Goal: Task Accomplishment & Management: Manage account settings

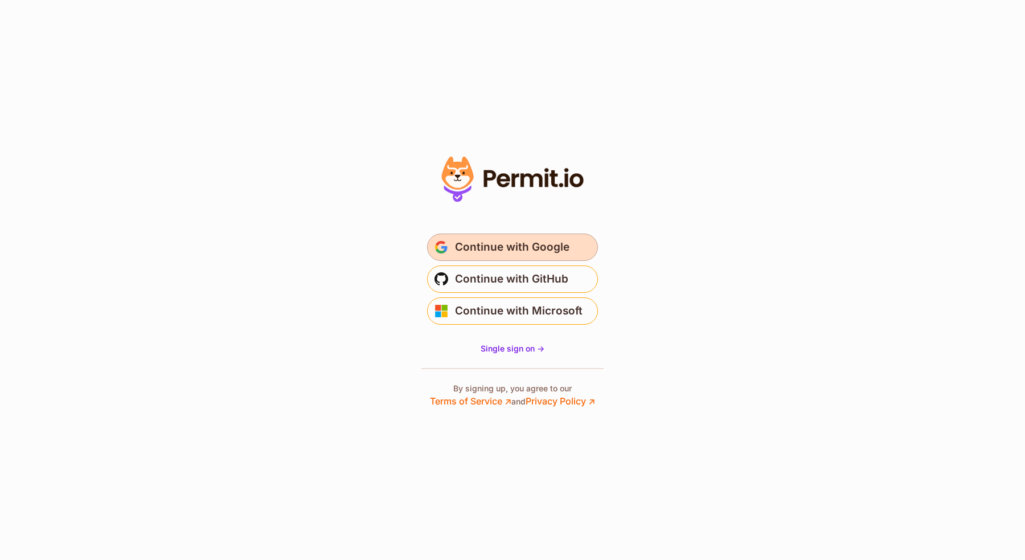
click at [452, 239] on button "Continue with Google" at bounding box center [512, 247] width 171 height 27
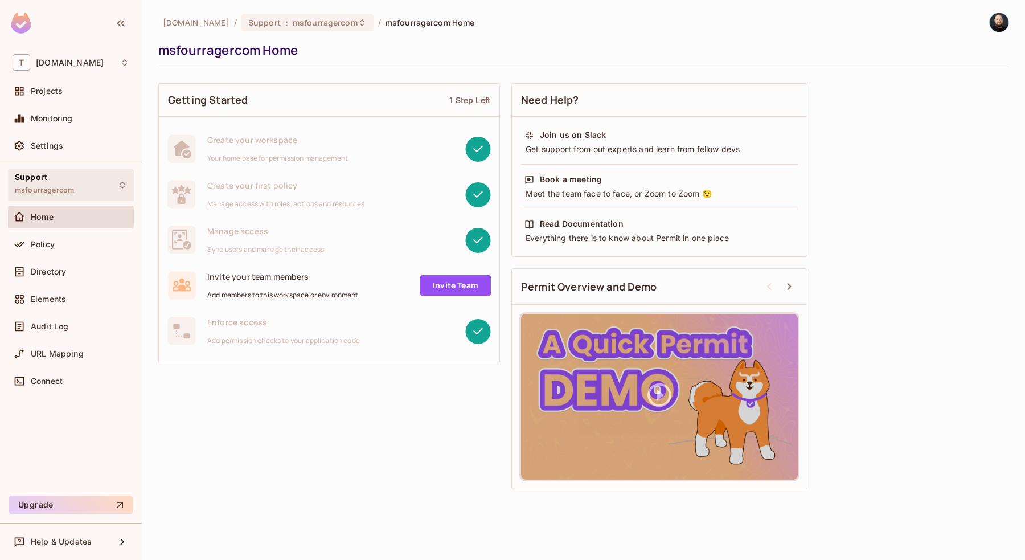
click at [80, 189] on div "Support msfourragercom" at bounding box center [71, 184] width 126 height 31
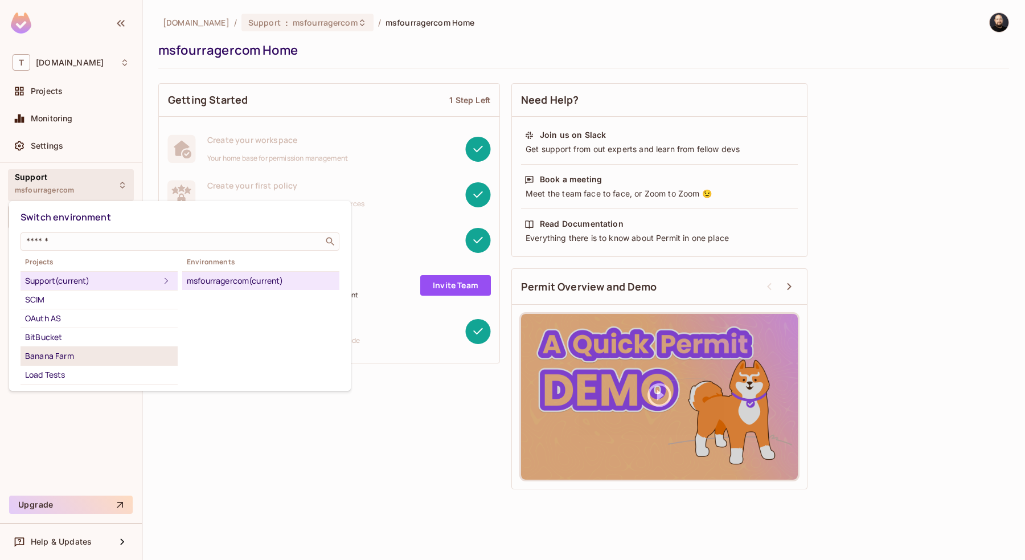
click at [89, 354] on div "Banana Farm" at bounding box center [99, 356] width 148 height 14
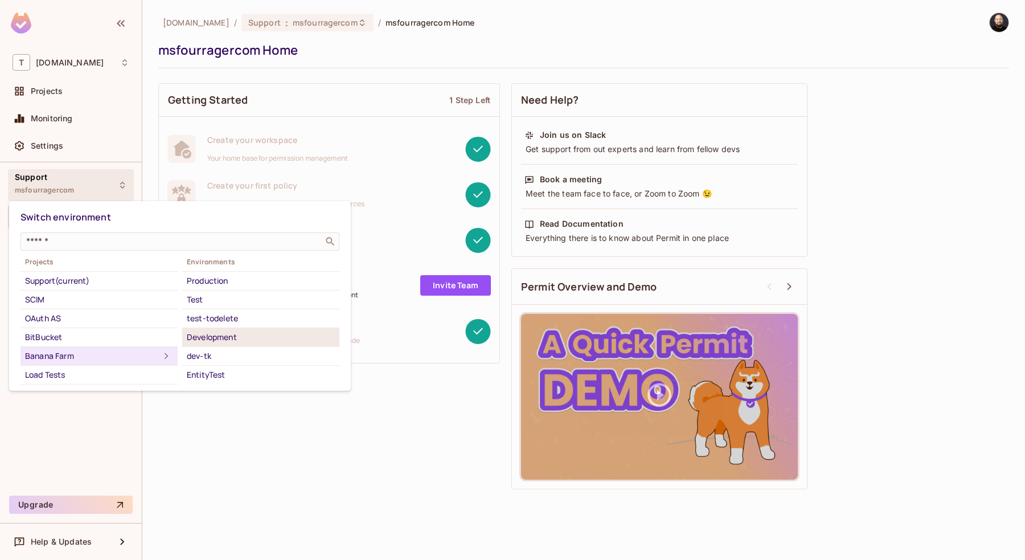
click at [229, 337] on div "Development" at bounding box center [261, 337] width 148 height 14
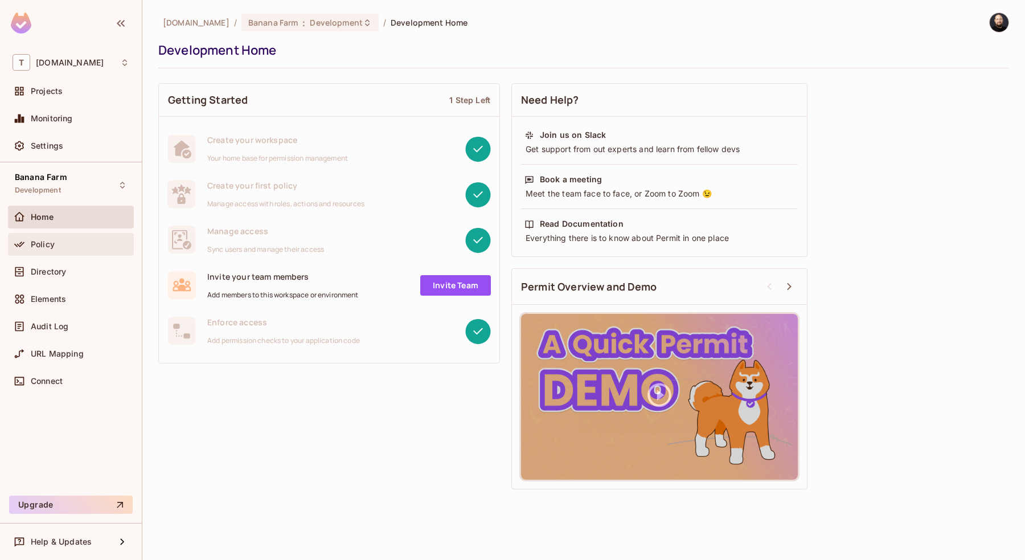
click at [54, 248] on span "Policy" at bounding box center [43, 244] width 24 height 9
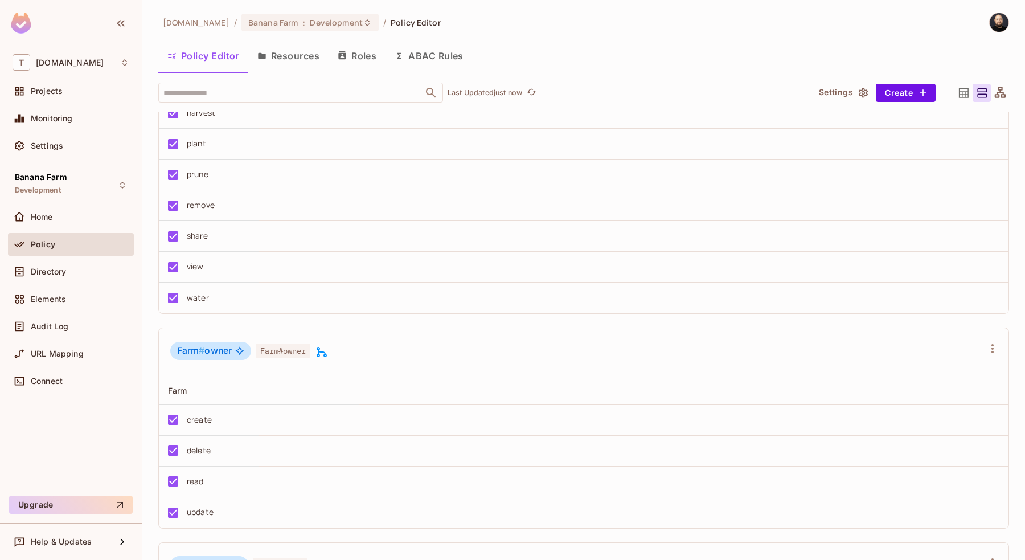
scroll to position [263, 0]
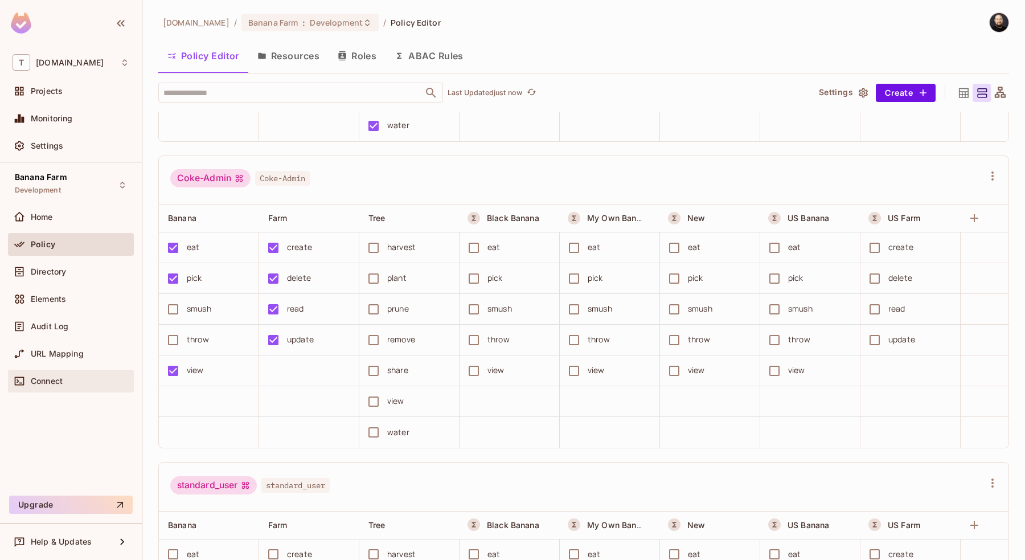
click at [69, 387] on div "Connect" at bounding box center [71, 381] width 126 height 23
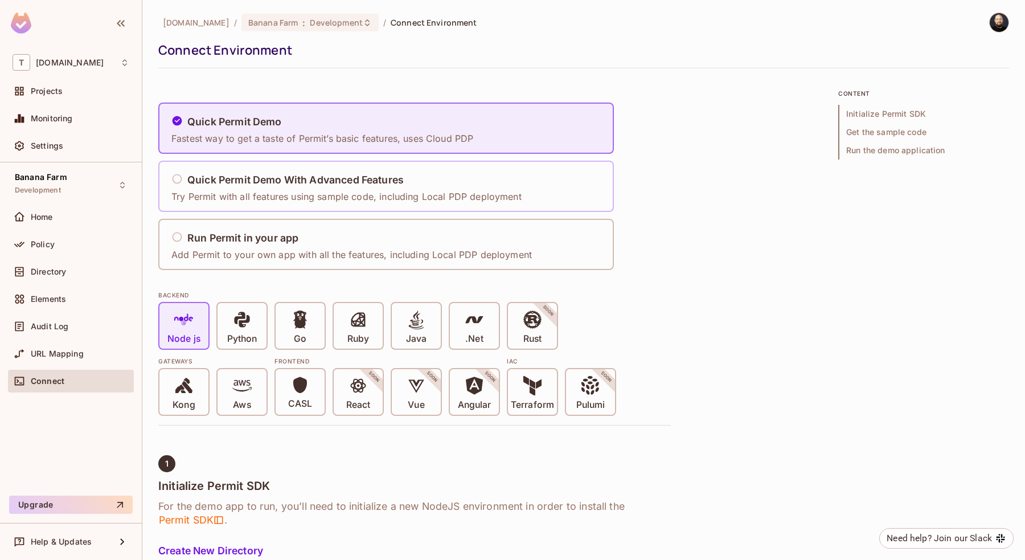
click at [346, 191] on p "Try Permit with all features using sample code, including Local PDP deployment" at bounding box center [346, 196] width 350 height 13
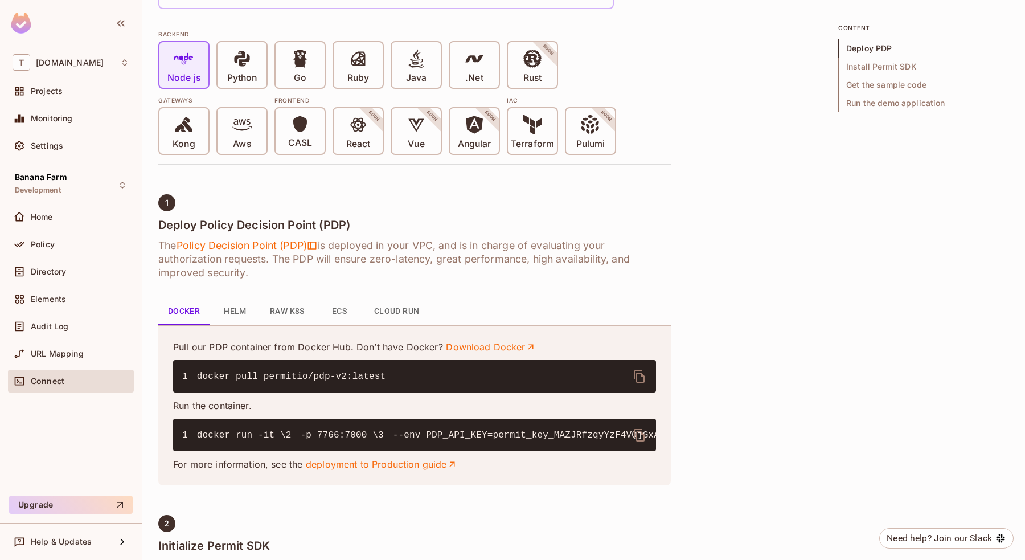
scroll to position [265, 0]
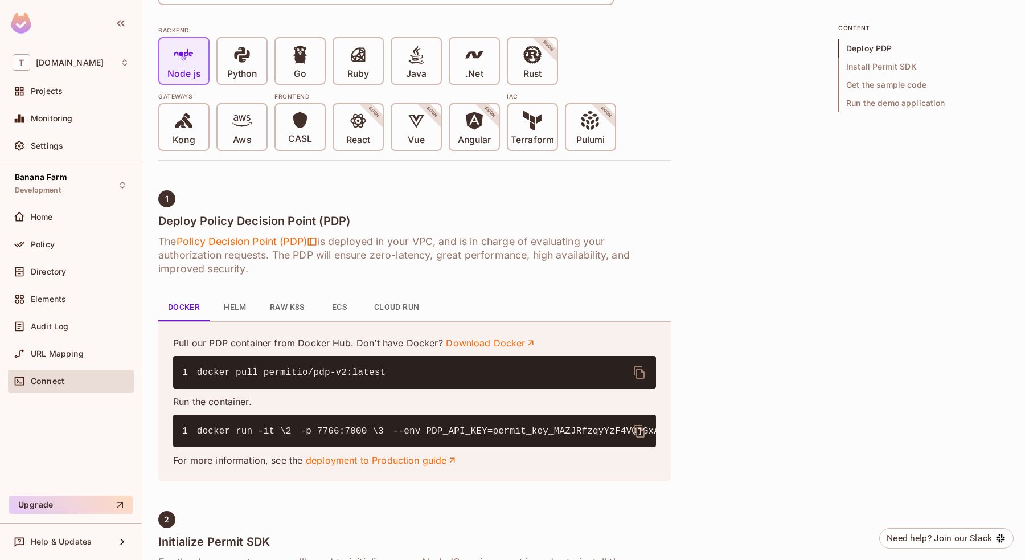
click at [634, 439] on button "delete" at bounding box center [639, 431] width 27 height 27
click at [429, 436] on code "1 docker run -it \ 2 -p 7766:7000 \ 3 --env PDP_API_KEY=permit_key_MAZJRfzqyYzF…" at bounding box center [749, 431] width 1134 height 10
copy code "permit_key_MAZJRfzqyYzF4VQjGxAAzkccs6KgnP6vhfzKtcCqGT4HyHhQQIl23NbsaYzFbI45jCc1…"
click at [89, 146] on div "Settings" at bounding box center [80, 145] width 99 height 9
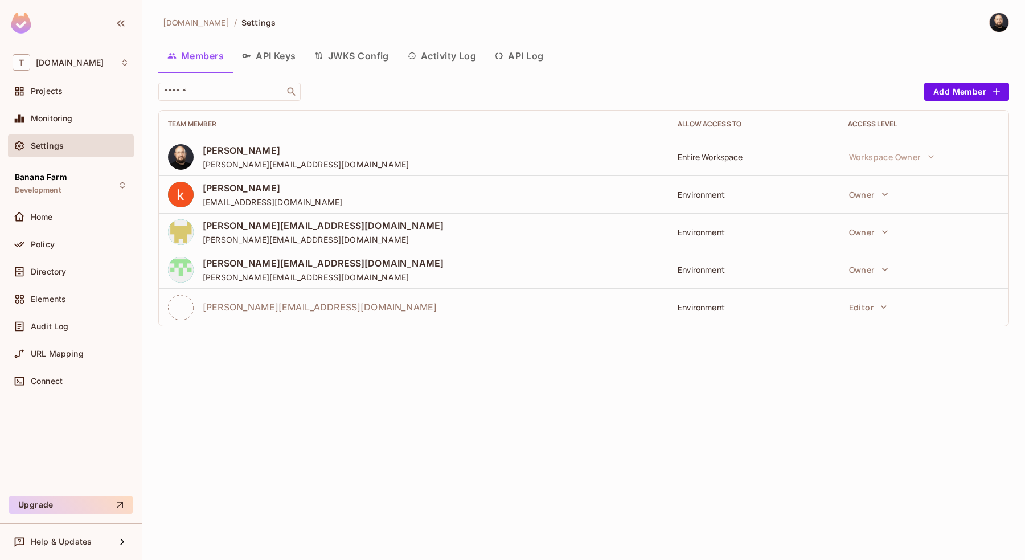
click at [517, 68] on button "API Log" at bounding box center [518, 56] width 67 height 28
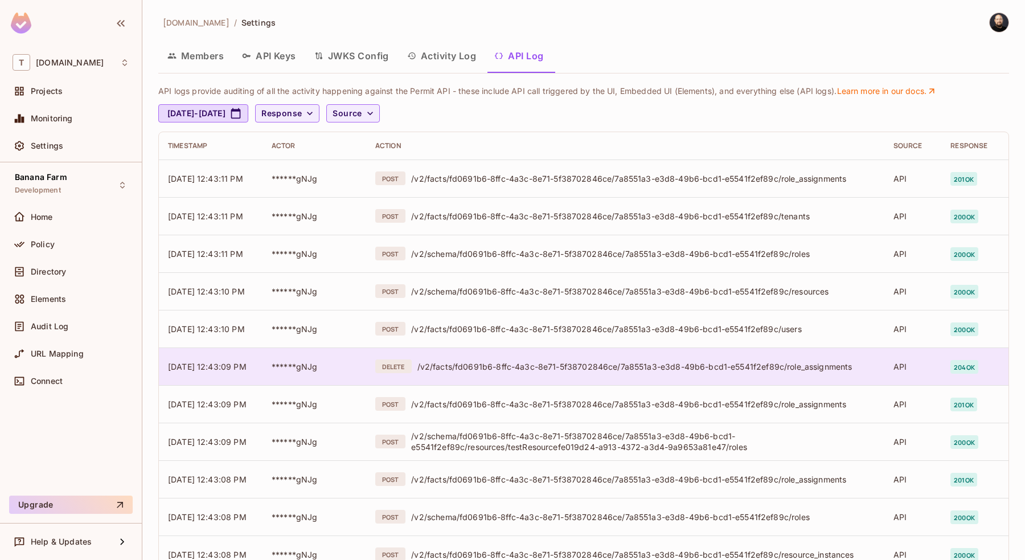
click at [511, 372] on div "DELETE /v2/facts/fd0691b6-8ffc-4a3c-8e71-5f38702846ce/7a8551a3-e3d8-49b6-bcd1-e…" at bounding box center [625, 366] width 500 height 14
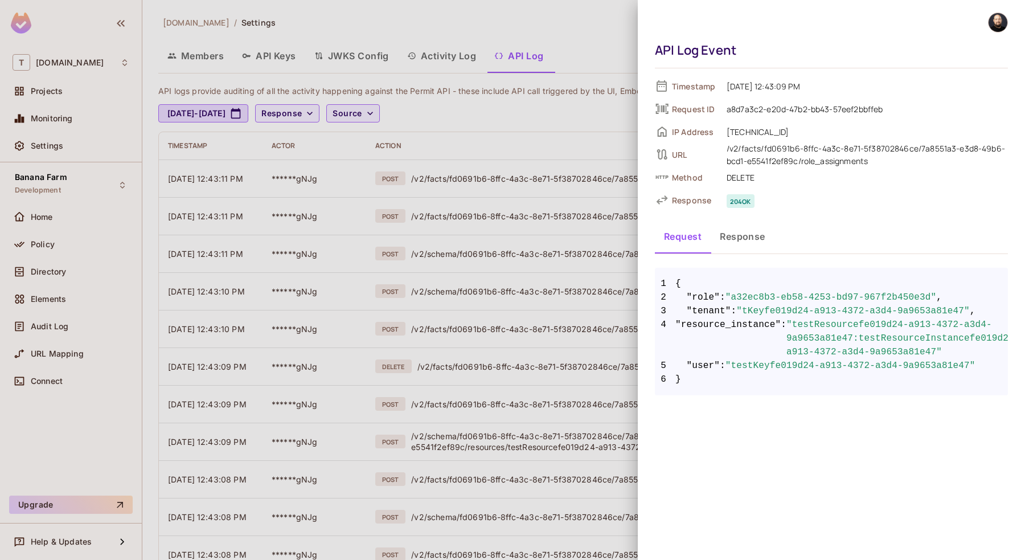
click at [734, 239] on button "Response" at bounding box center [743, 236] width 64 height 28
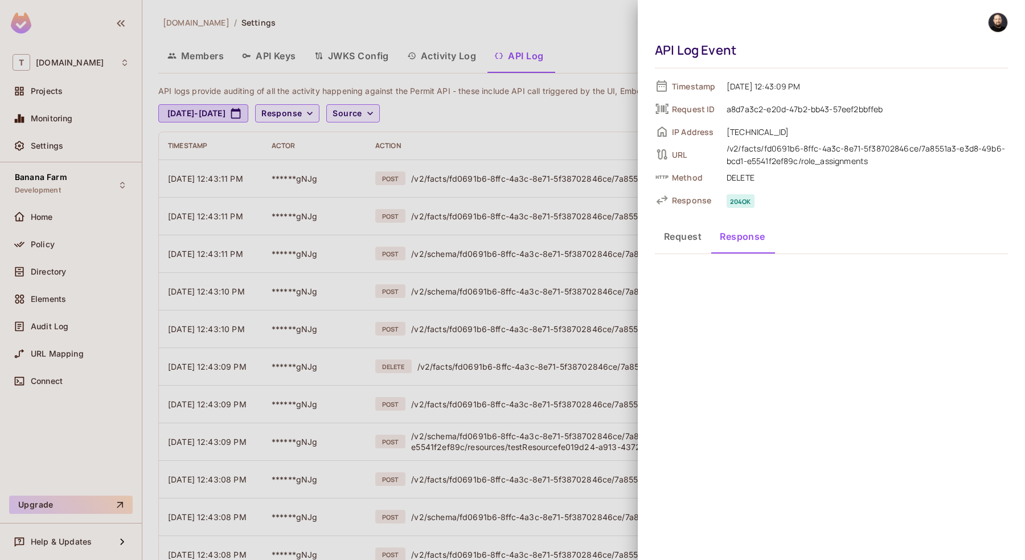
click at [693, 239] on button "Request" at bounding box center [683, 236] width 56 height 28
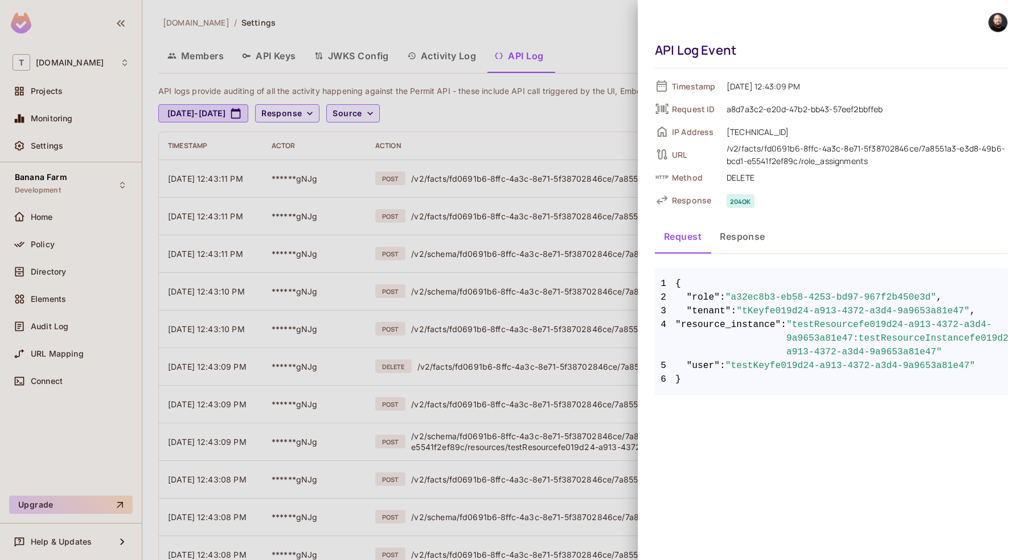
click at [595, 259] on div at bounding box center [512, 280] width 1025 height 560
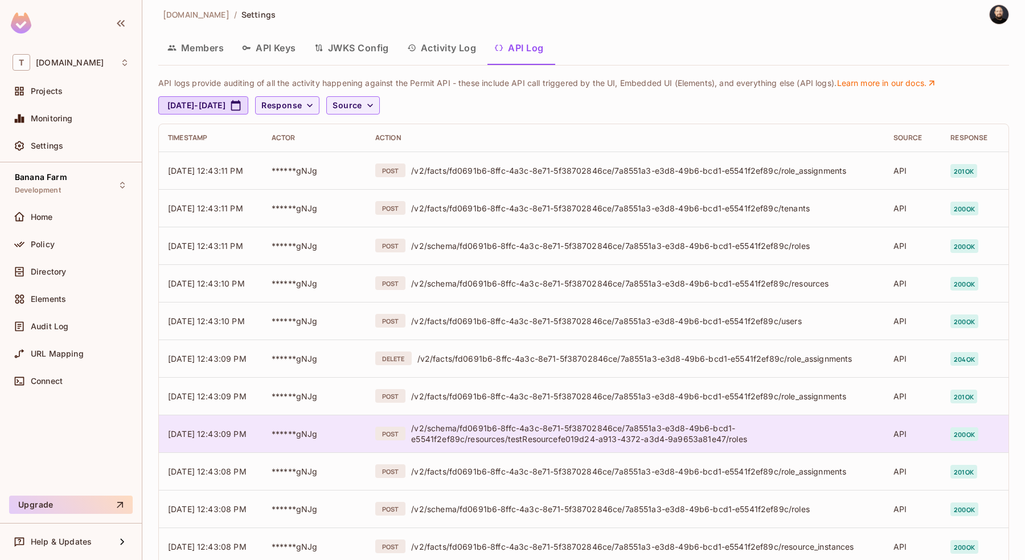
scroll to position [18, 0]
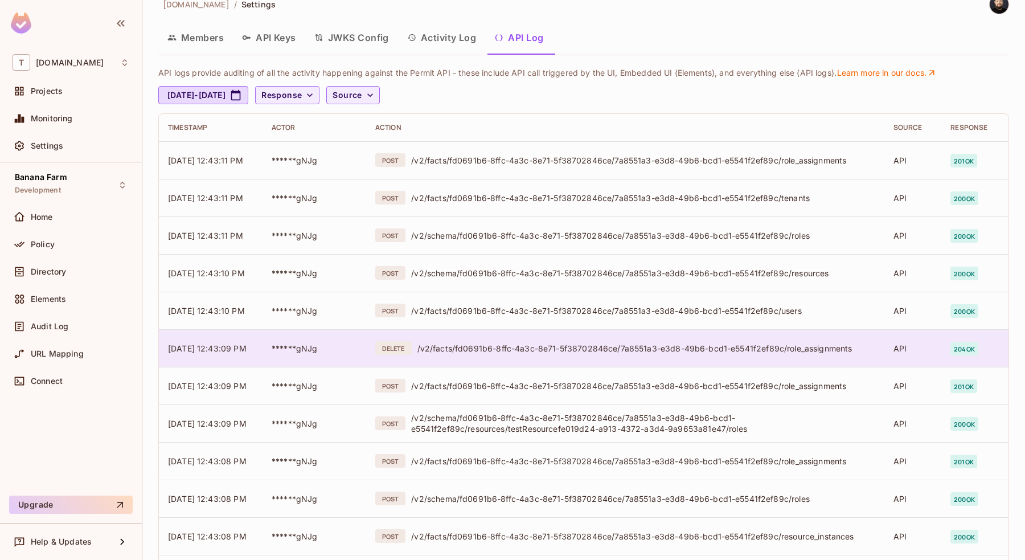
click at [676, 361] on td "DELETE /v2/facts/fd0691b6-8ffc-4a3c-8e71-5f38702846ce/7a8551a3-e3d8-49b6-bcd1-e…" at bounding box center [625, 348] width 518 height 38
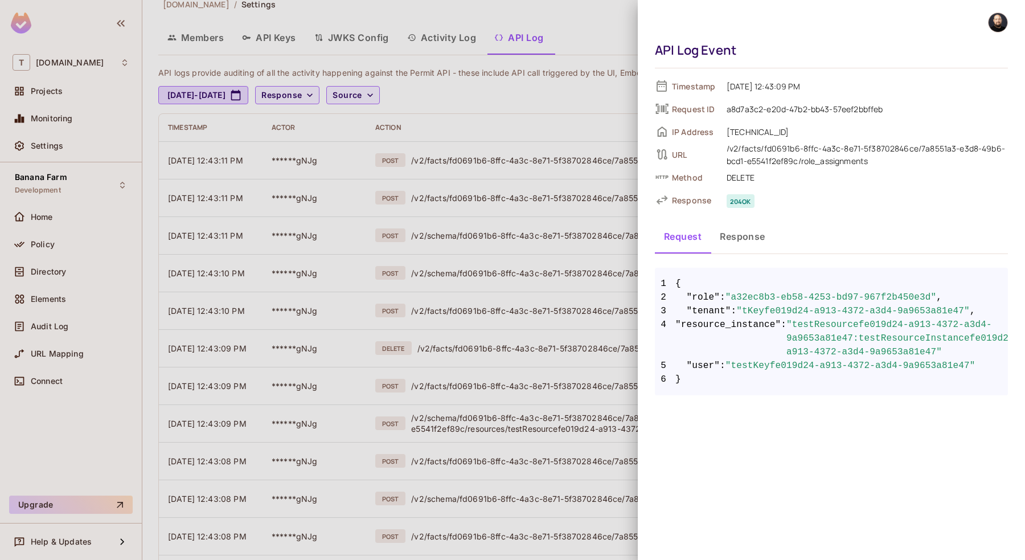
click at [63, 314] on div at bounding box center [512, 280] width 1025 height 560
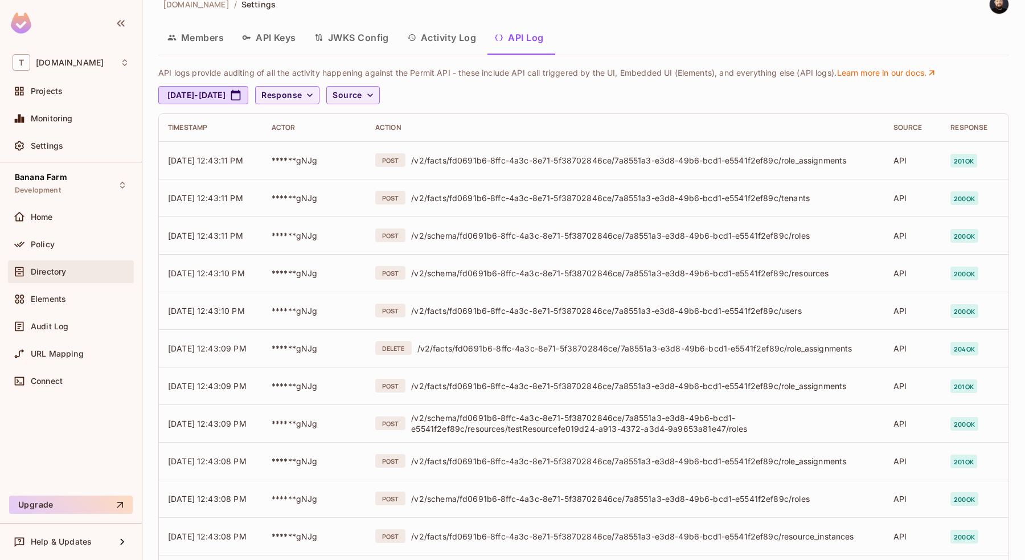
click at [66, 282] on div "Directory" at bounding box center [71, 271] width 126 height 23
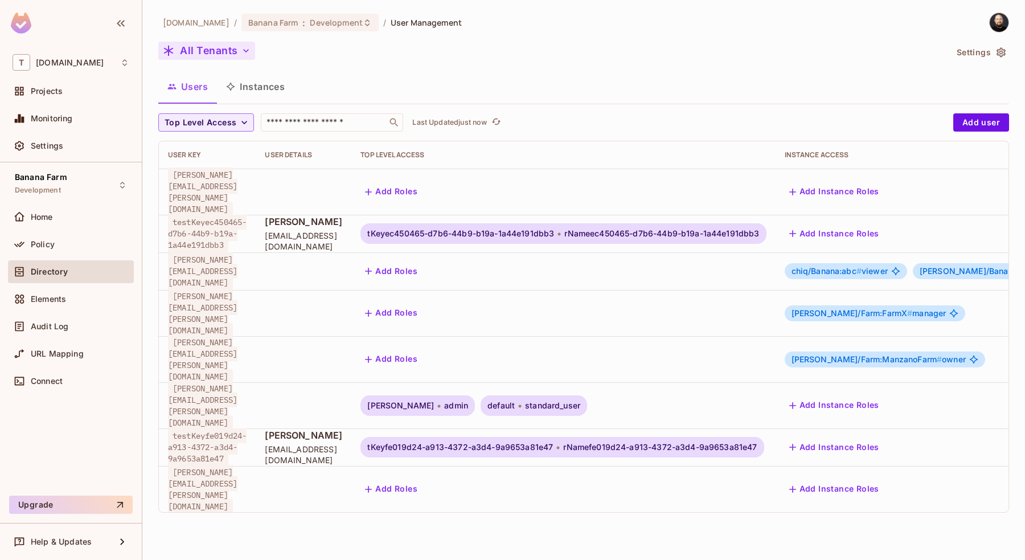
click at [227, 46] on button "All Tenants" at bounding box center [206, 51] width 97 height 18
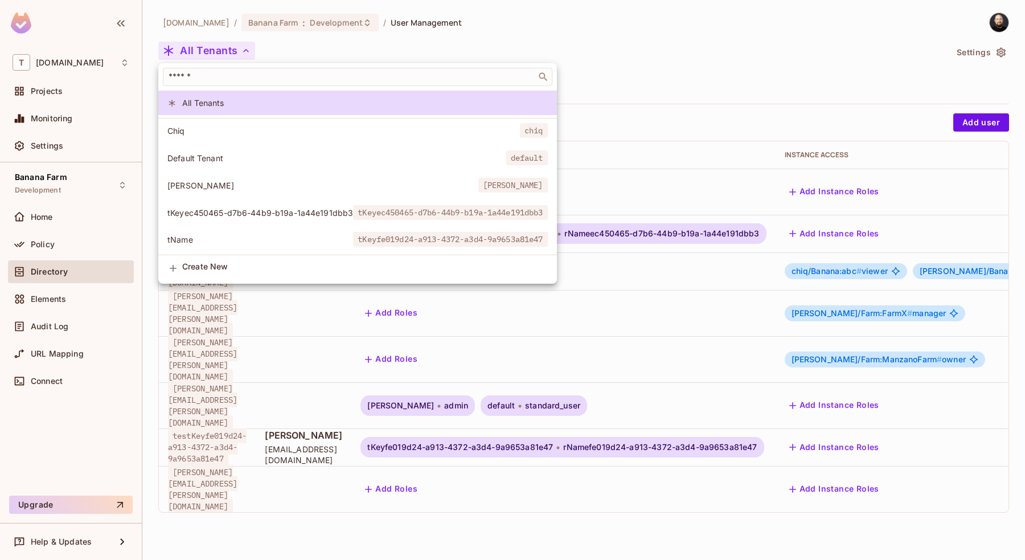
click at [227, 46] on div at bounding box center [512, 280] width 1025 height 560
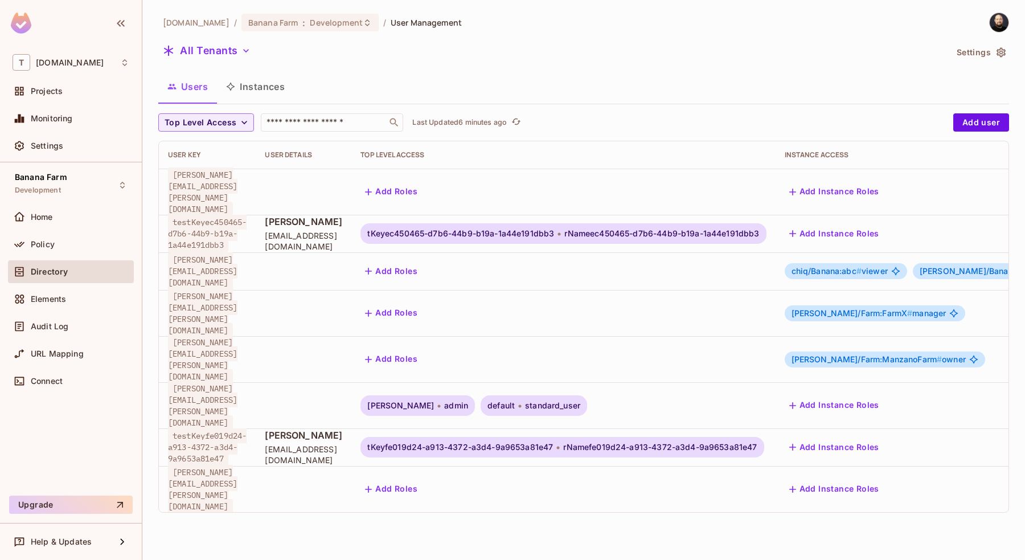
click at [423, 229] on span "tKeyec450465-d7b6-44b9-b19a-1a44e191dbb3" at bounding box center [460, 233] width 187 height 9
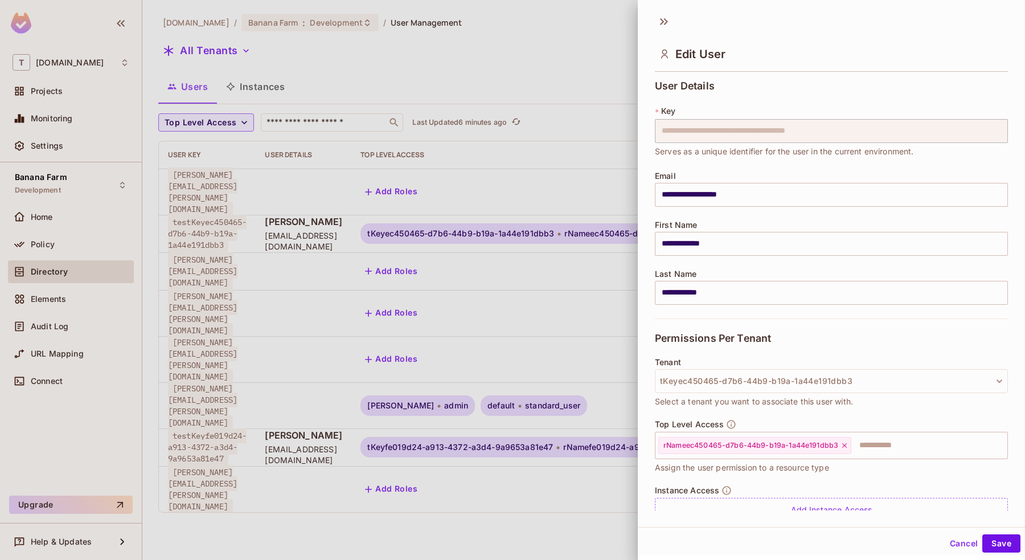
click at [300, 219] on body "T tk-permit.io Projects Monitoring Settings Banana Farm Development Home Policy…" at bounding box center [512, 280] width 1025 height 560
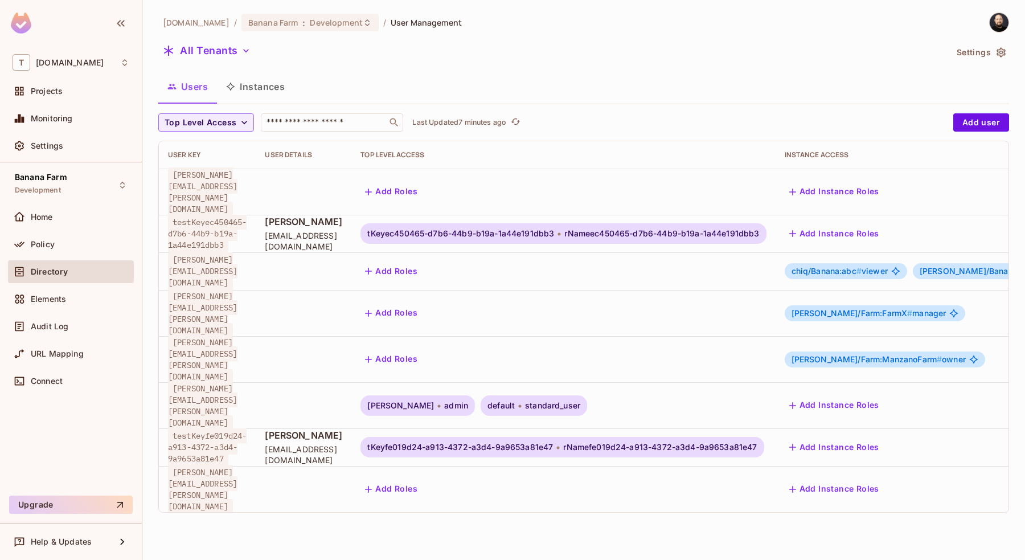
click at [627, 443] on span "rNamefe019d24-a913-4372-a3d4-9a9653a81e47" at bounding box center [660, 447] width 194 height 9
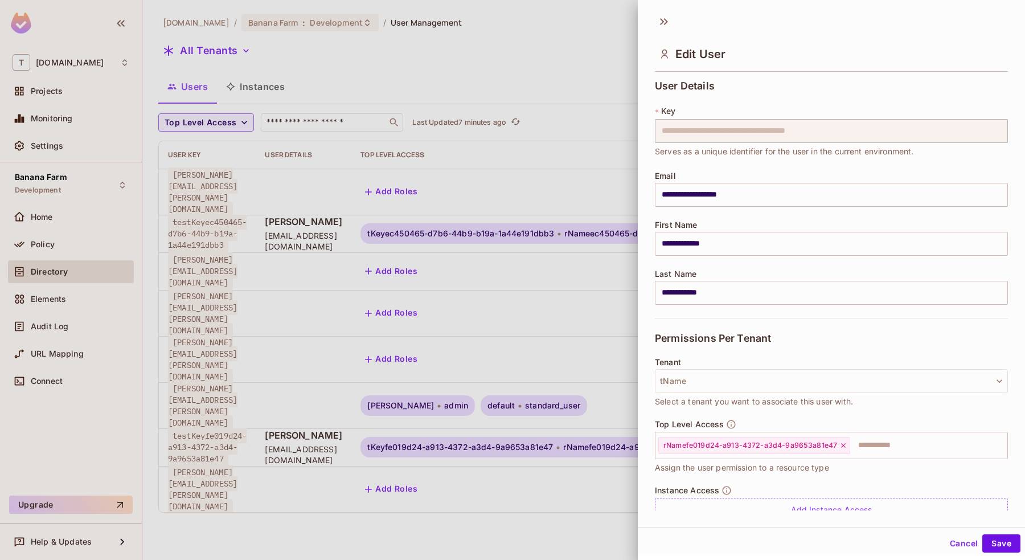
scroll to position [46, 0]
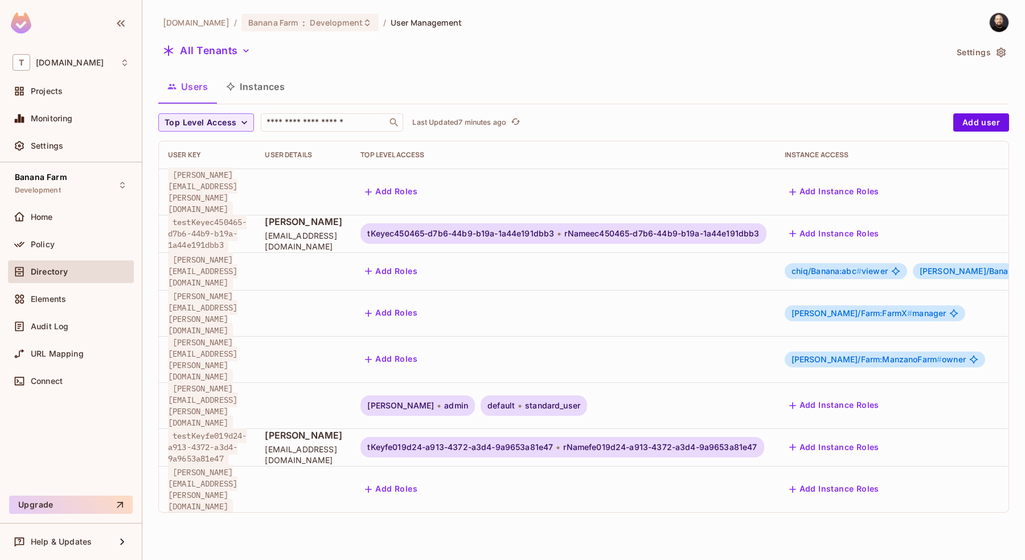
click at [379, 443] on span "tKeyfe019d24-a913-4372-a3d4-9a9653a81e47" at bounding box center [460, 447] width 186 height 9
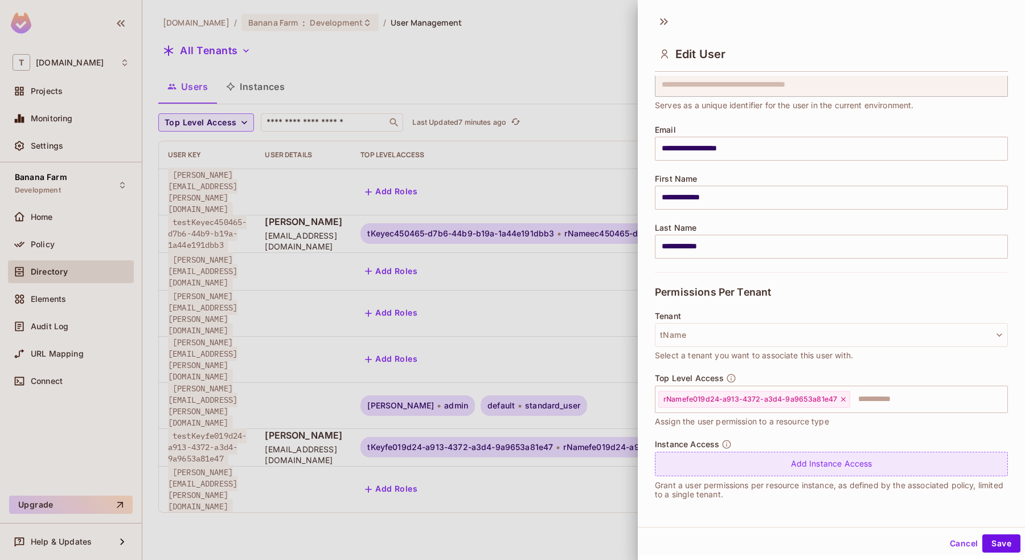
scroll to position [0, 0]
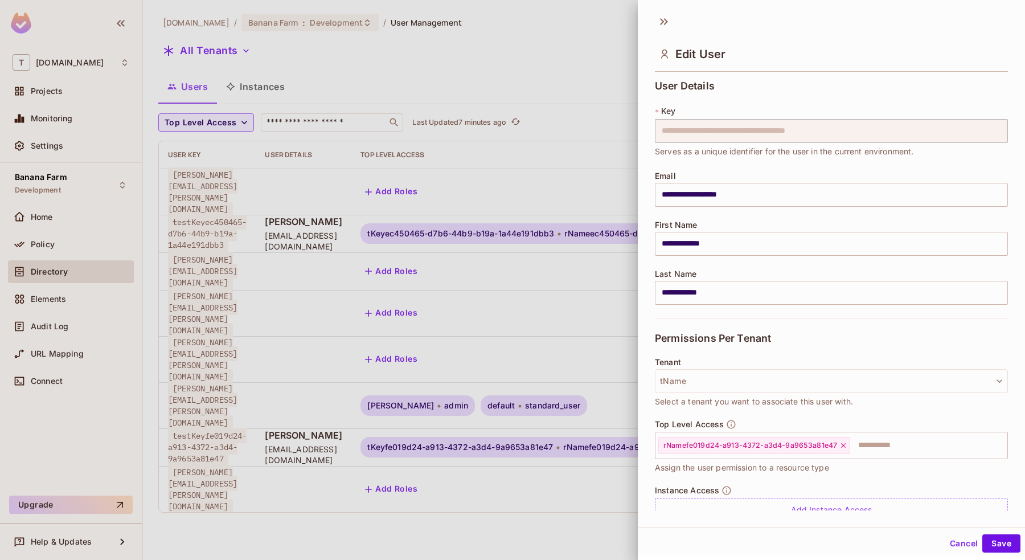
click at [275, 405] on div at bounding box center [512, 280] width 1025 height 560
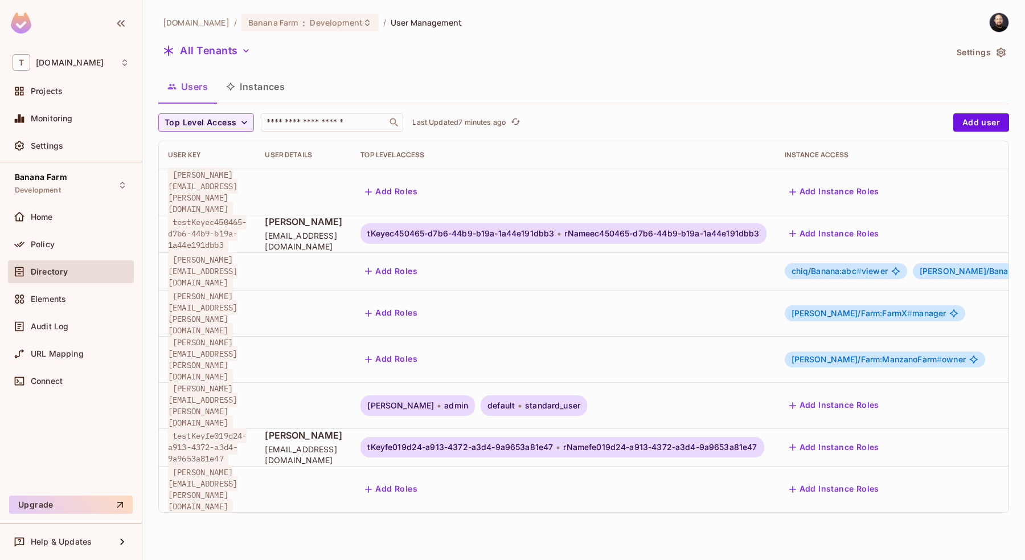
click at [146, 406] on div "tk-permit.io / Banana Farm : Development / User Management All Tenants Settings…" at bounding box center [583, 280] width 883 height 560
click at [220, 428] on span "testKeyfe019d24-a913-4372-a3d4-9a9653a81e47" at bounding box center [207, 447] width 79 height 38
click at [310, 429] on span "testFirstName testlastName" at bounding box center [303, 435] width 77 height 13
click at [440, 443] on span "tKeyfe019d24-a913-4372-a3d4-9a9653a81e47" at bounding box center [460, 447] width 186 height 9
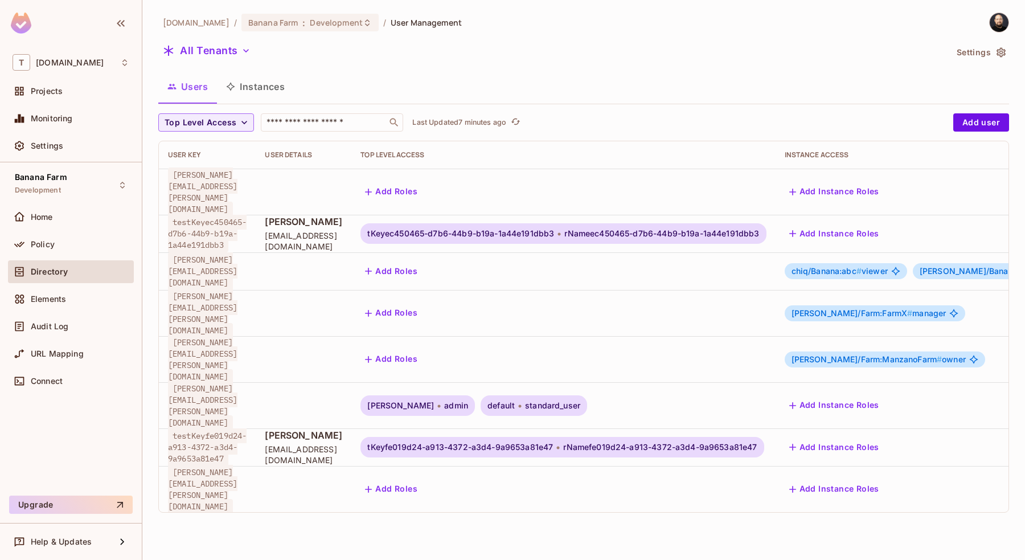
scroll to position [0, 87]
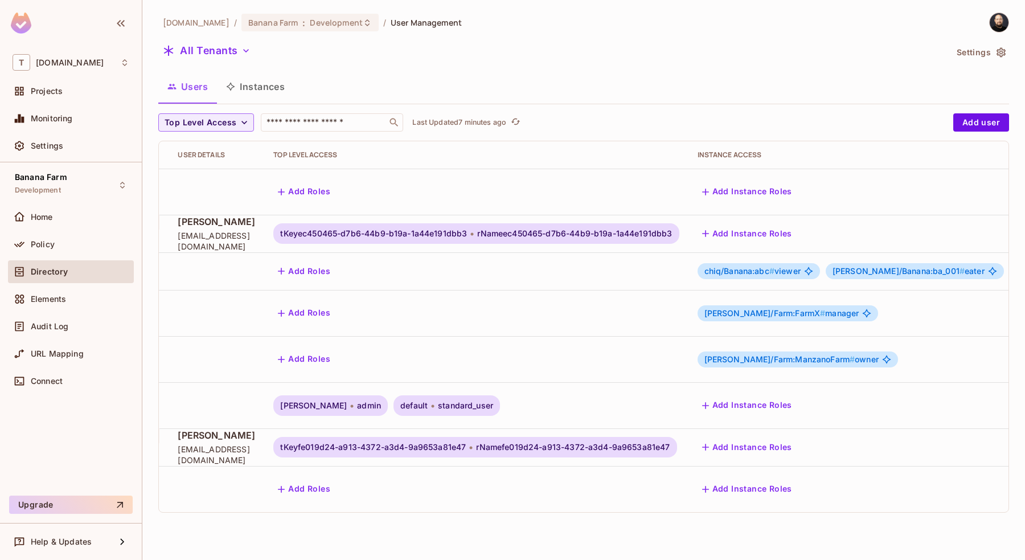
click at [1025, 440] on icon "button" at bounding box center [1032, 447] width 14 height 14
click at [917, 517] on div "Delete User" at bounding box center [939, 515] width 45 height 11
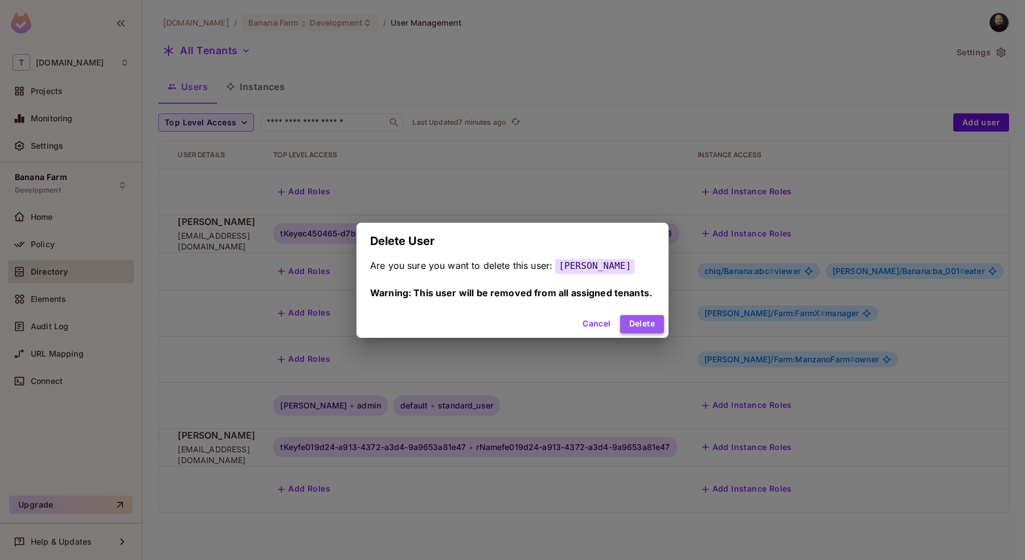
click at [646, 328] on button "Delete" at bounding box center [642, 324] width 44 height 18
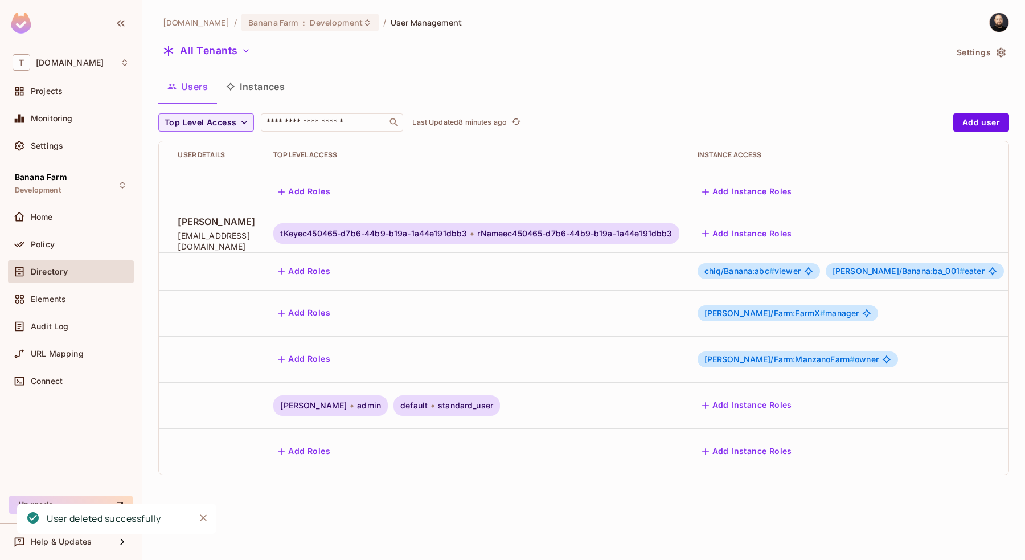
click at [1025, 227] on icon "button" at bounding box center [1032, 234] width 14 height 14
click at [931, 338] on li "Delete User" at bounding box center [938, 326] width 106 height 25
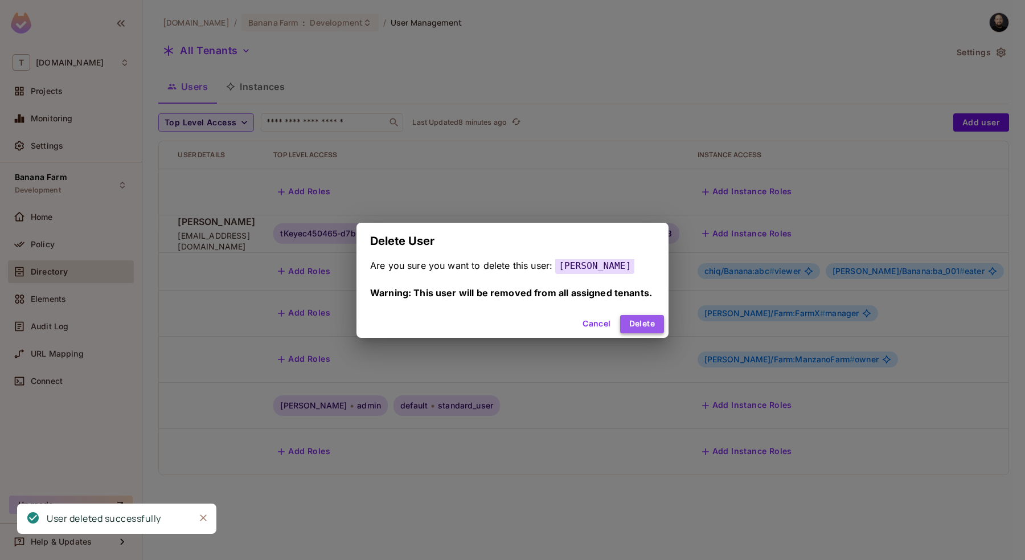
click at [653, 331] on button "Delete" at bounding box center [642, 324] width 44 height 18
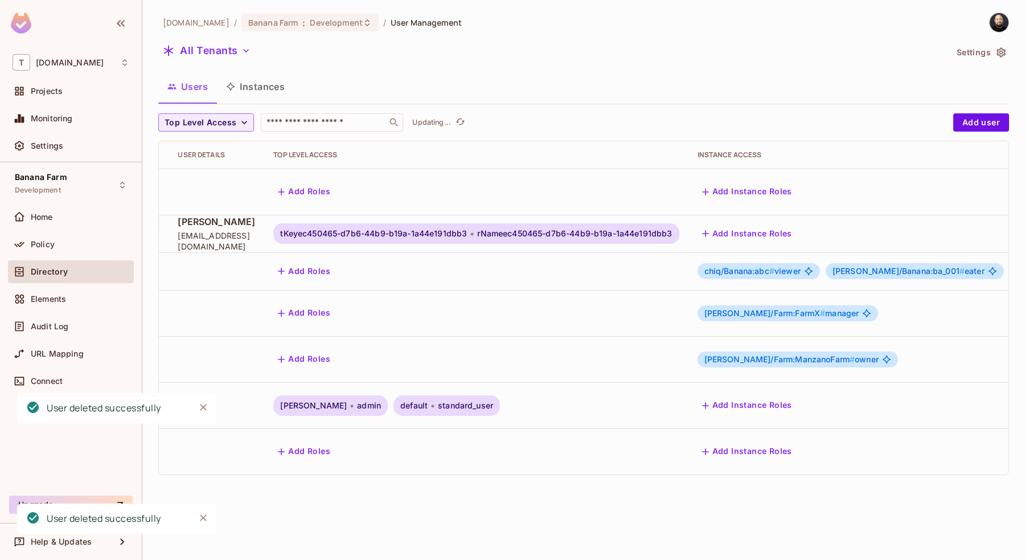
scroll to position [0, 0]
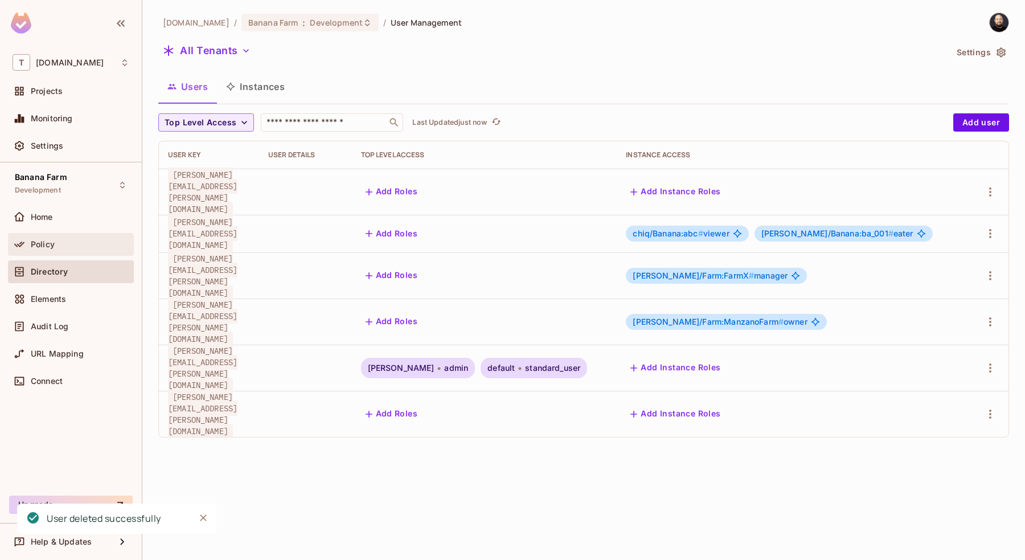
click at [67, 247] on div "Policy" at bounding box center [80, 244] width 99 height 9
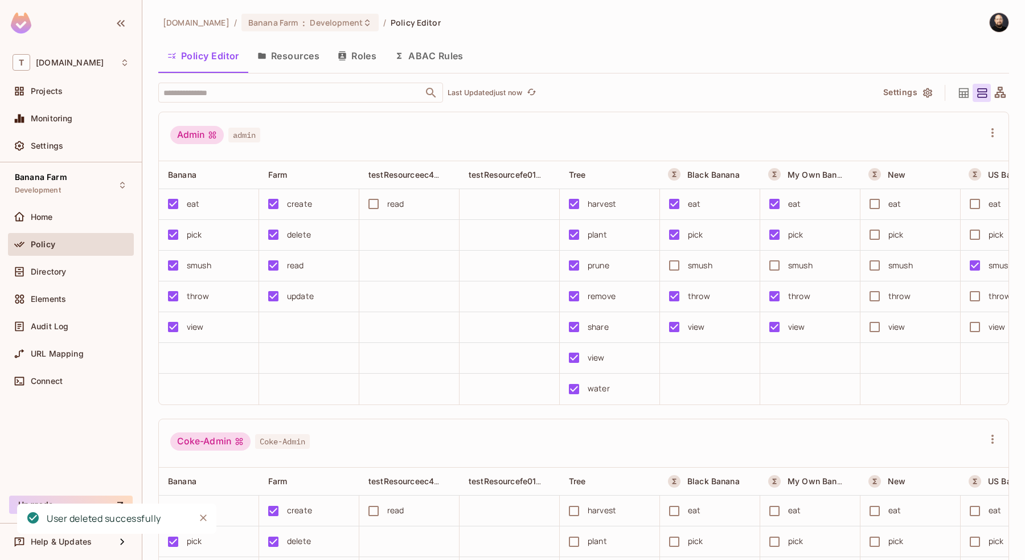
click at [349, 59] on button "Roles" at bounding box center [357, 56] width 57 height 28
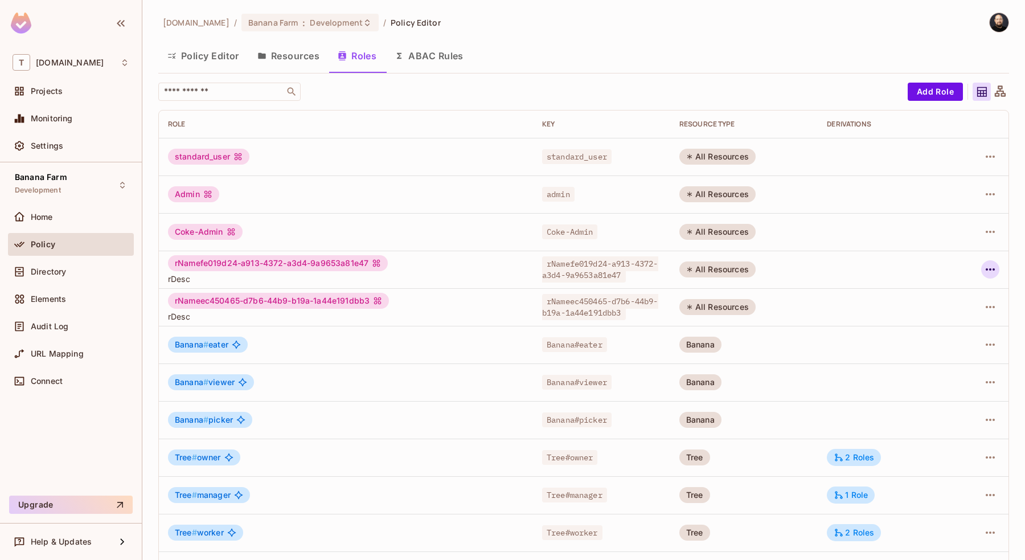
click at [989, 269] on icon "button" at bounding box center [991, 270] width 14 height 14
click at [936, 344] on div "Delete Role" at bounding box center [945, 345] width 44 height 11
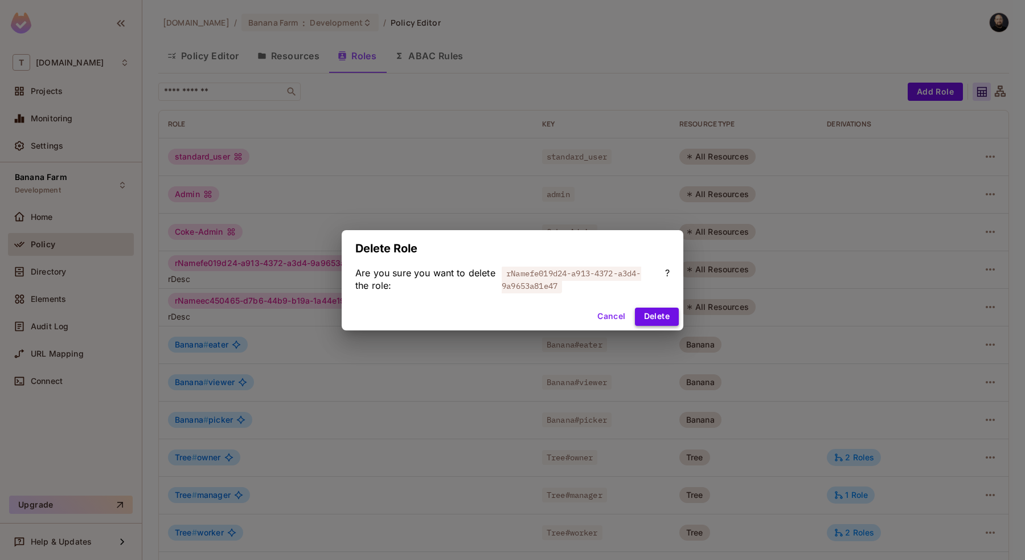
click at [662, 313] on button "Delete" at bounding box center [657, 317] width 44 height 18
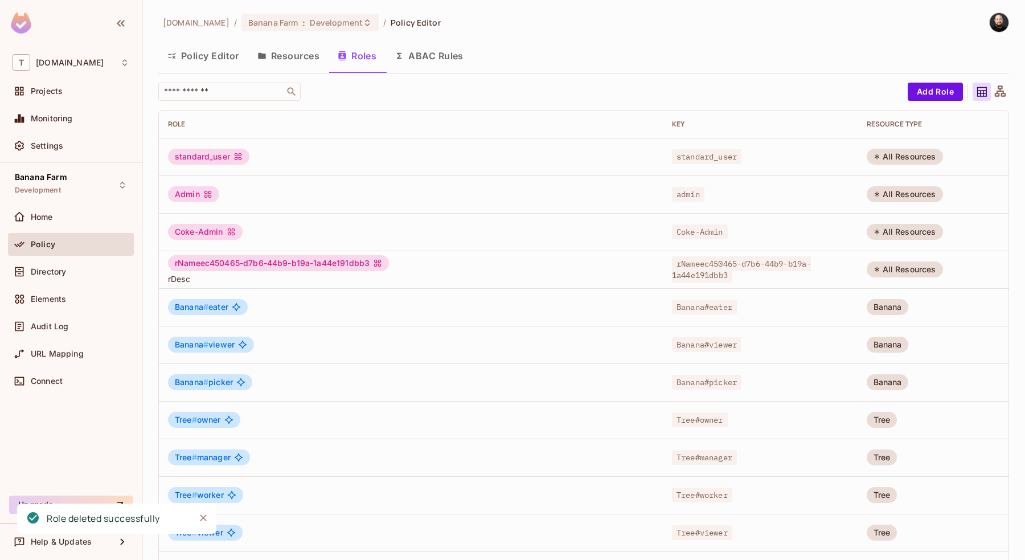
click at [983, 267] on td "All Resources" at bounding box center [983, 270] width 251 height 38
click at [501, 261] on div "rNameec450465-d7b6-44b9-b19a-1a44e191dbb3 rDesc" at bounding box center [411, 269] width 486 height 29
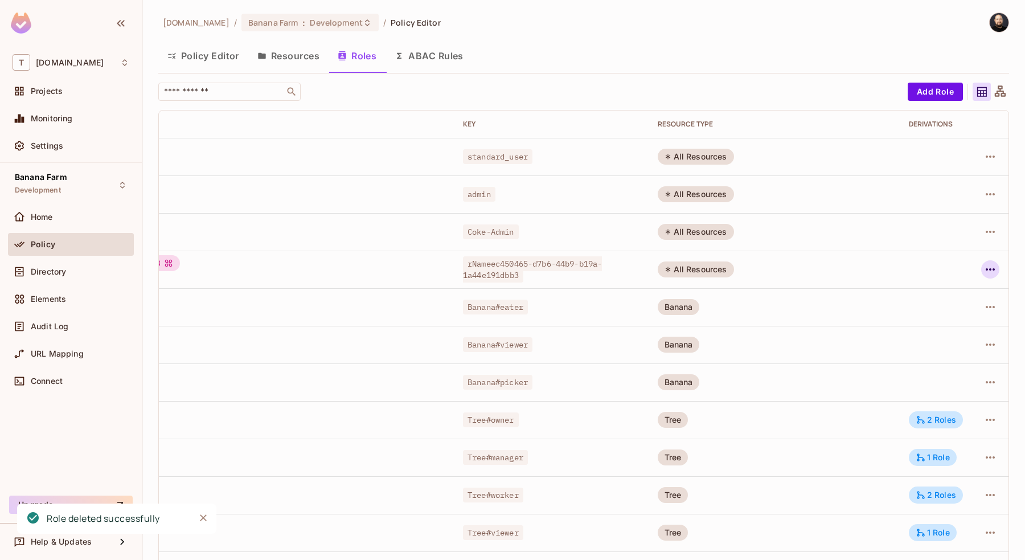
click at [983, 270] on button "button" at bounding box center [990, 269] width 18 height 18
click at [939, 346] on div "Delete Role" at bounding box center [945, 345] width 44 height 11
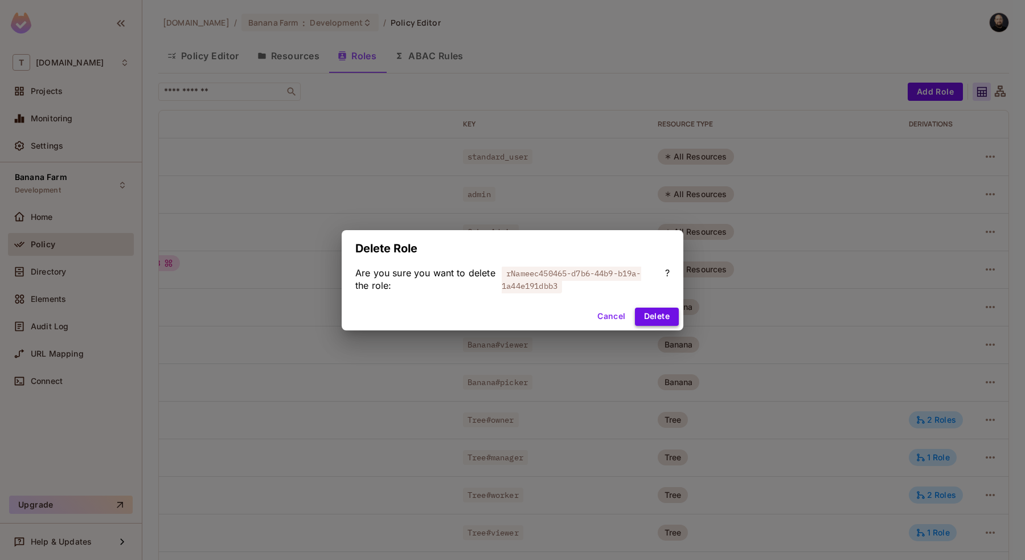
click at [662, 317] on button "Delete" at bounding box center [657, 317] width 44 height 18
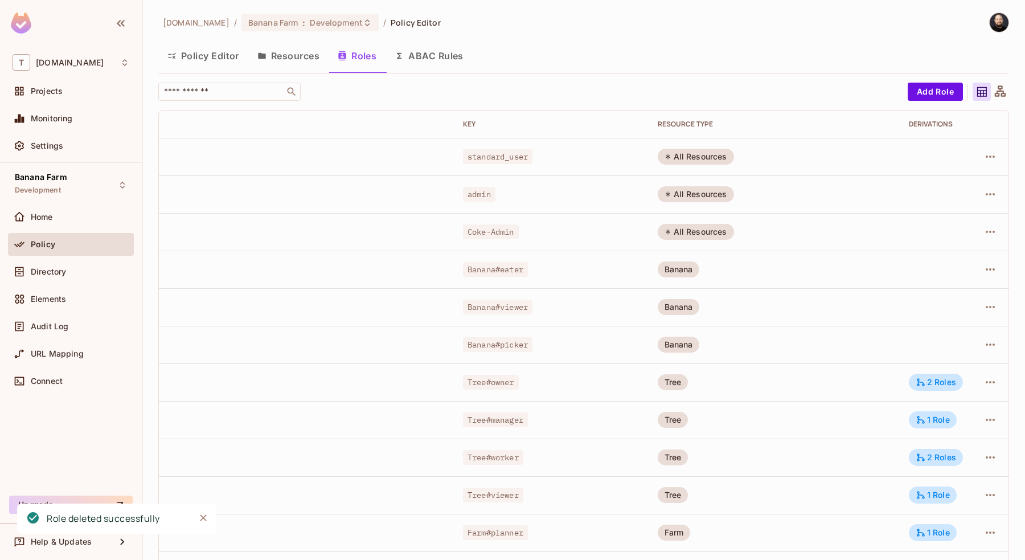
scroll to position [0, 0]
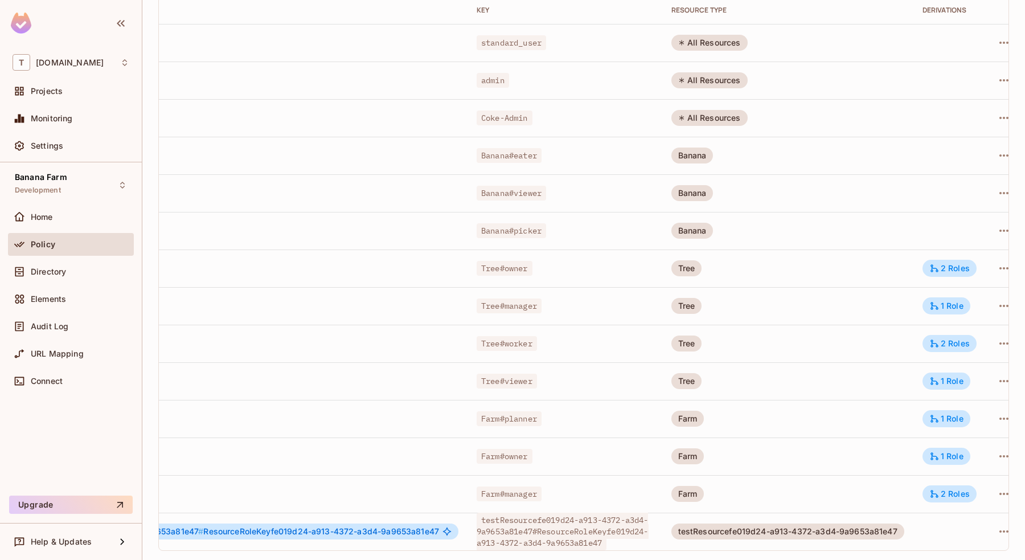
scroll to position [0, 216]
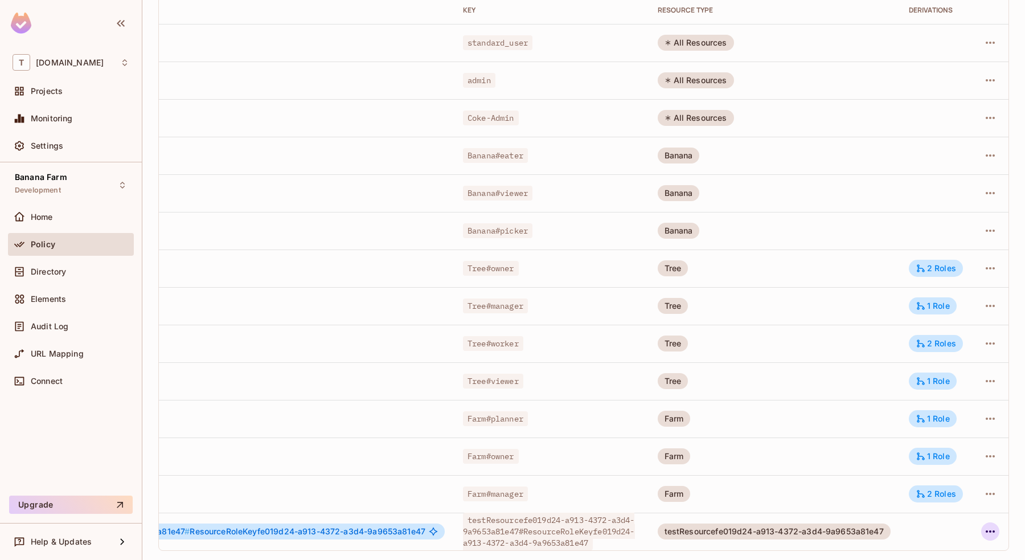
click at [984, 532] on icon "button" at bounding box center [991, 532] width 14 height 14
click at [941, 530] on div "Delete Role" at bounding box center [945, 533] width 44 height 11
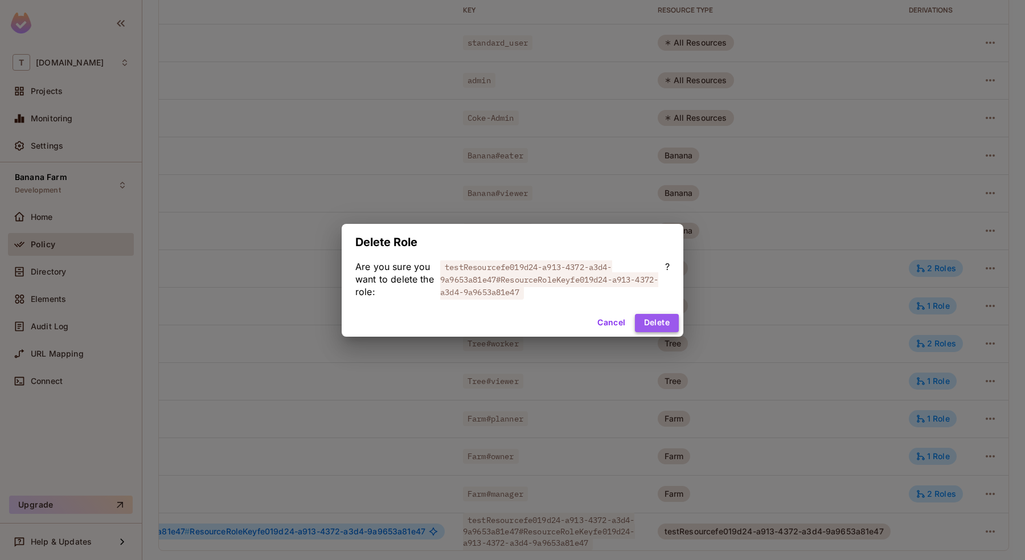
click at [651, 317] on button "Delete" at bounding box center [657, 323] width 44 height 18
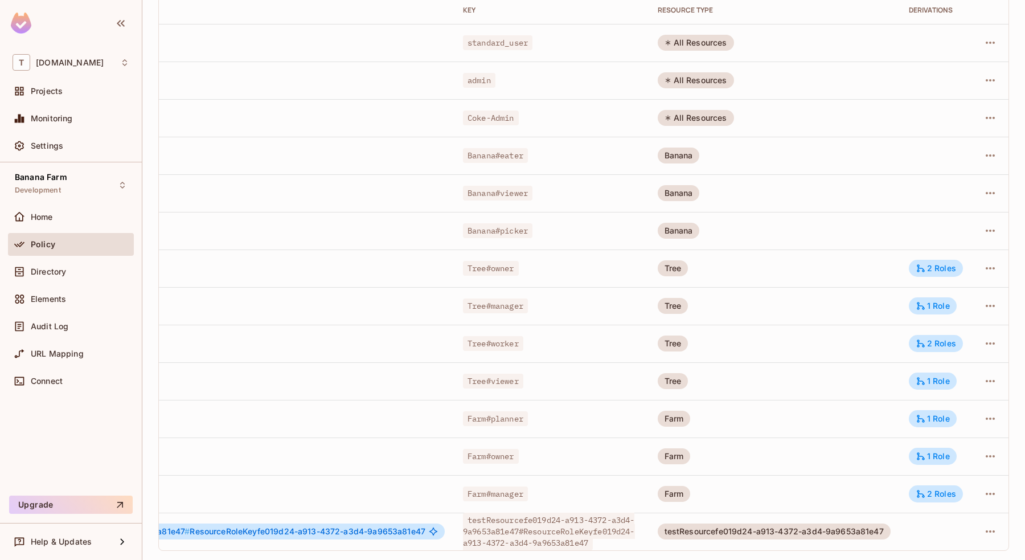
scroll to position [76, 0]
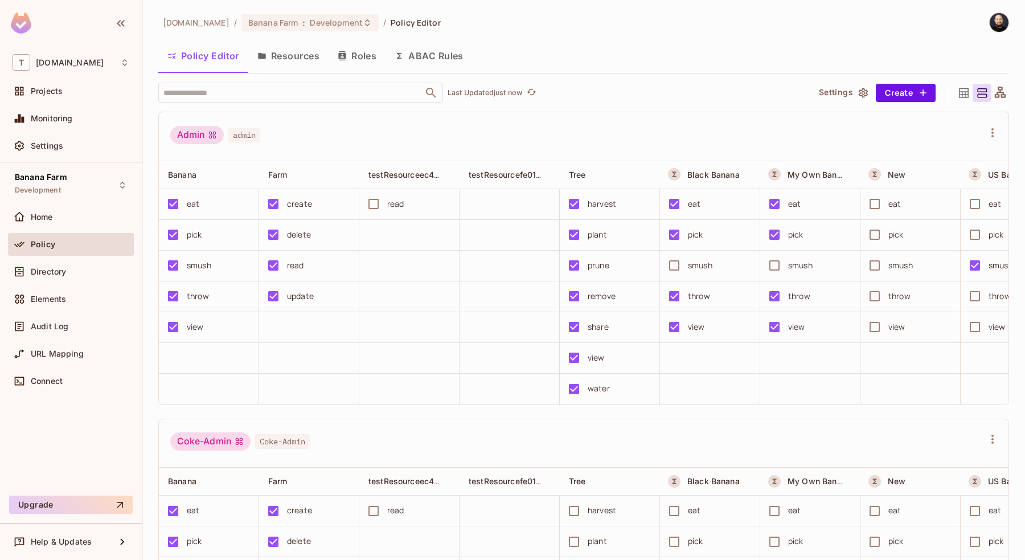
click at [351, 60] on button "Roles" at bounding box center [357, 56] width 57 height 28
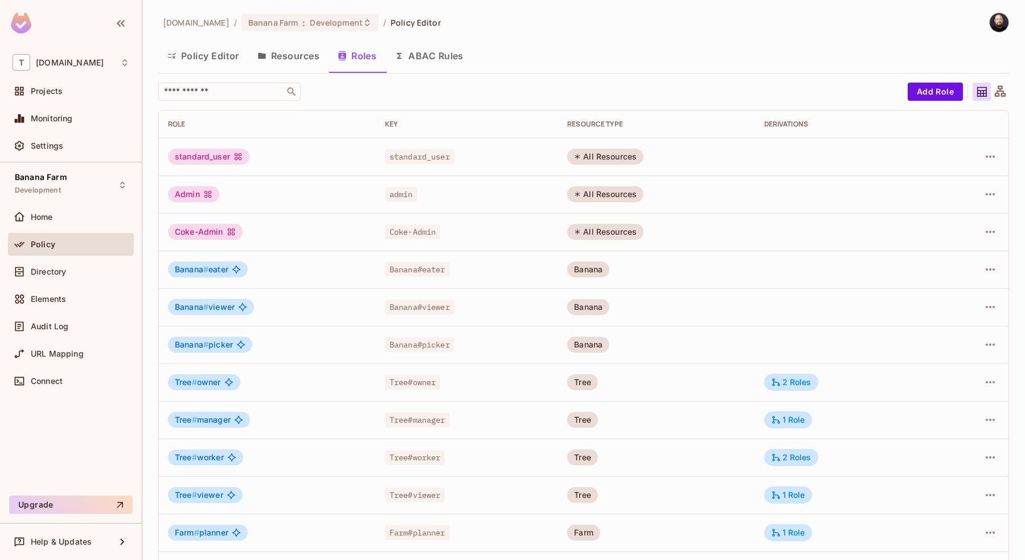
click at [296, 62] on button "Resources" at bounding box center [288, 56] width 80 height 28
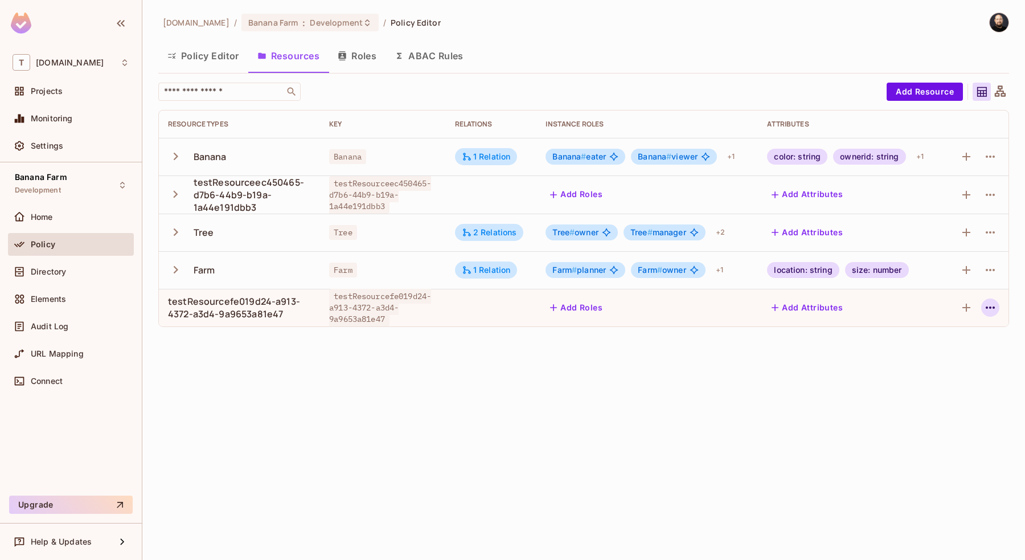
click at [992, 314] on icon "button" at bounding box center [991, 308] width 14 height 14
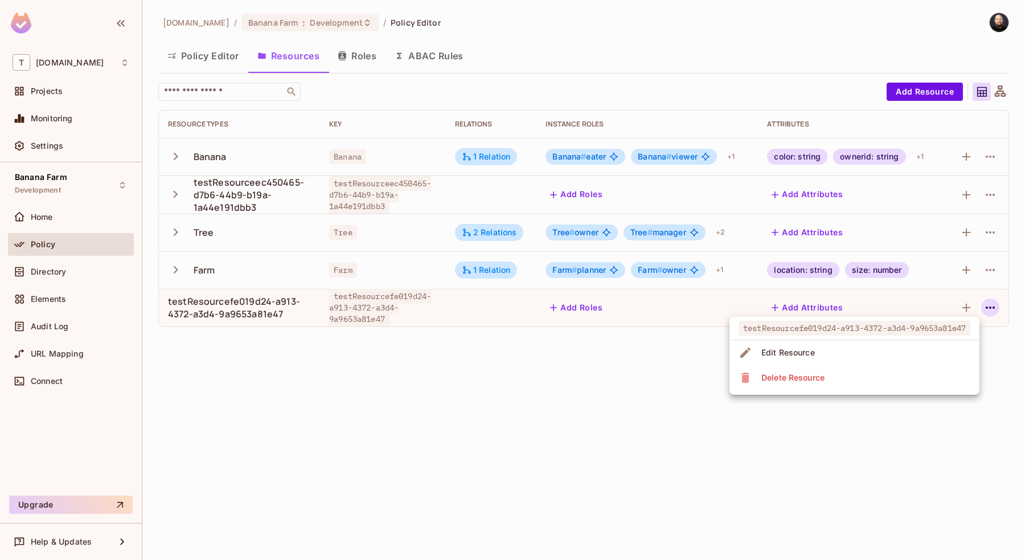
click at [887, 382] on li "Delete Resource" at bounding box center [855, 377] width 250 height 25
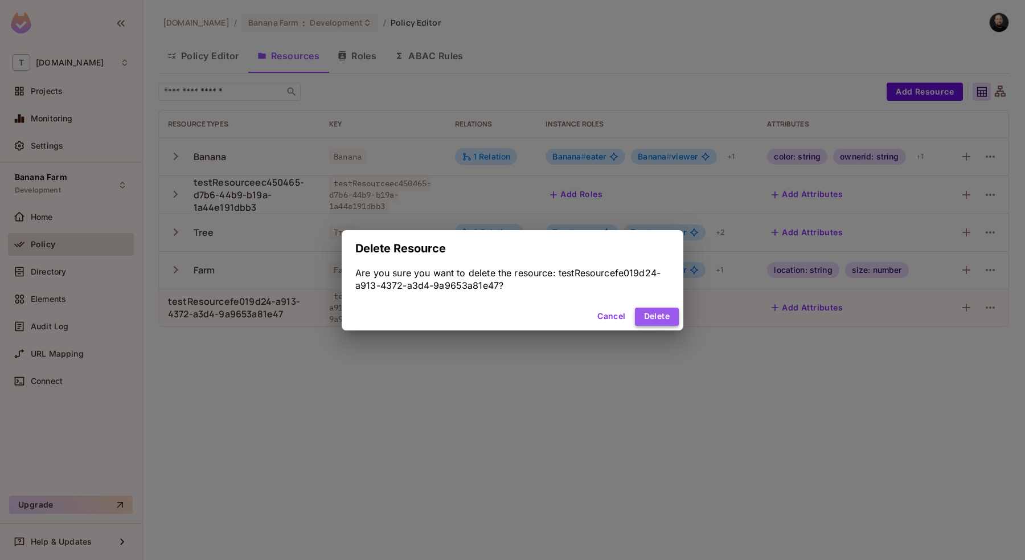
click at [663, 313] on button "Delete" at bounding box center [657, 317] width 44 height 18
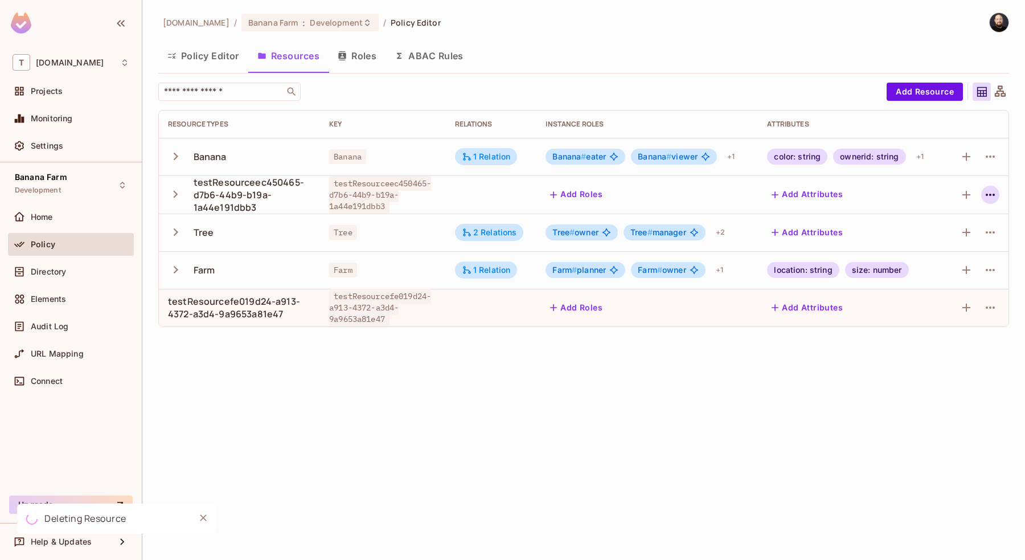
click at [995, 195] on icon "button" at bounding box center [991, 195] width 14 height 14
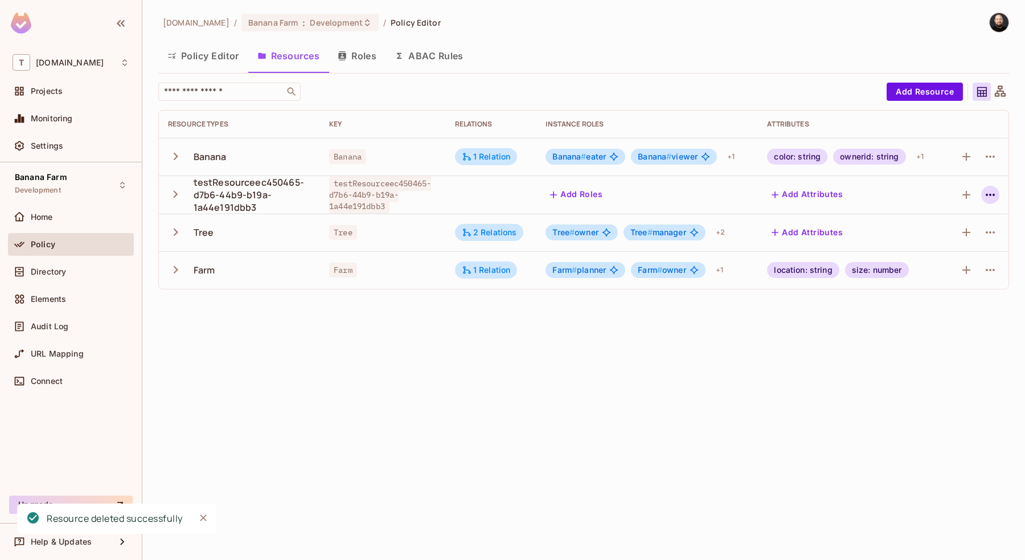
click at [983, 192] on button "button" at bounding box center [990, 195] width 18 height 18
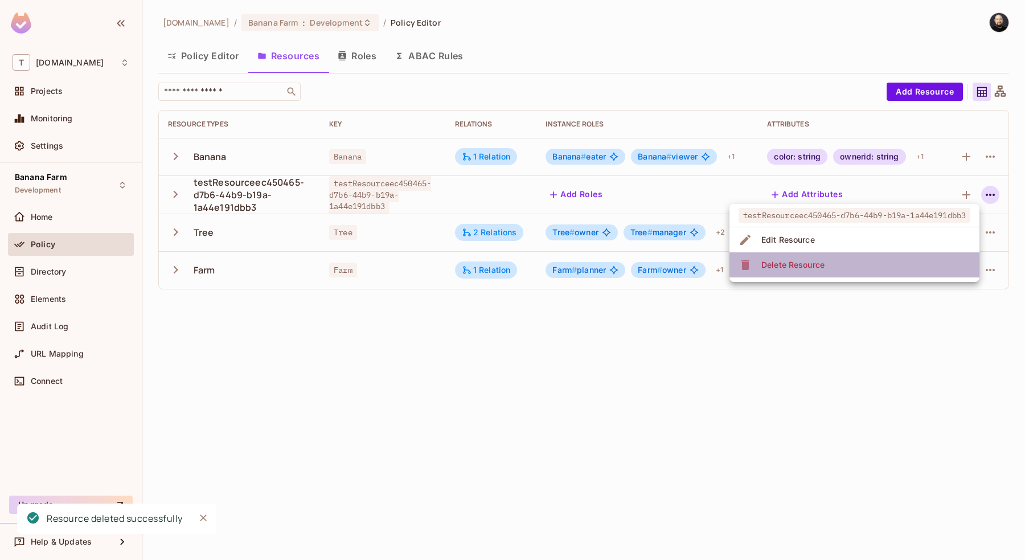
click at [899, 267] on li "Delete Resource" at bounding box center [855, 264] width 250 height 25
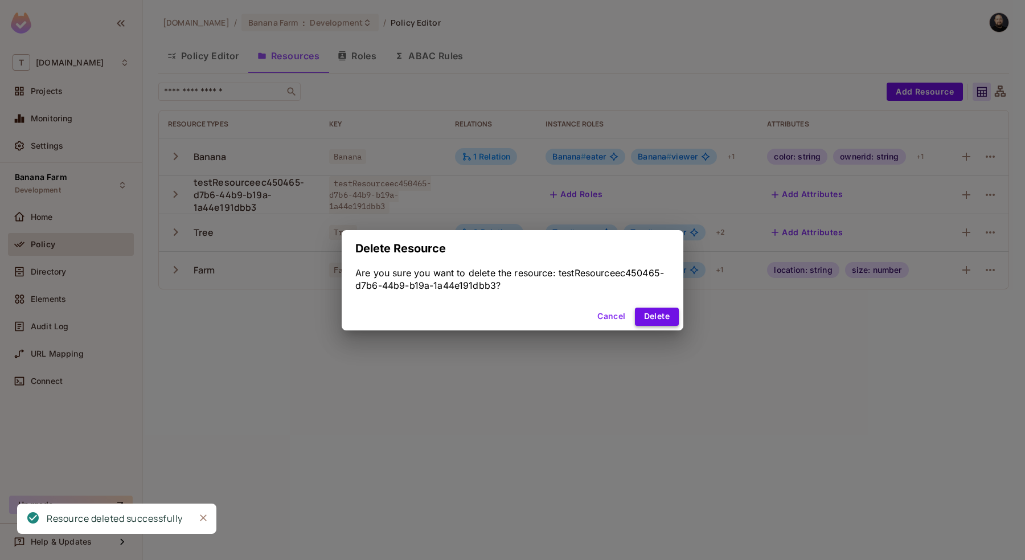
click at [665, 319] on button "Delete" at bounding box center [657, 317] width 44 height 18
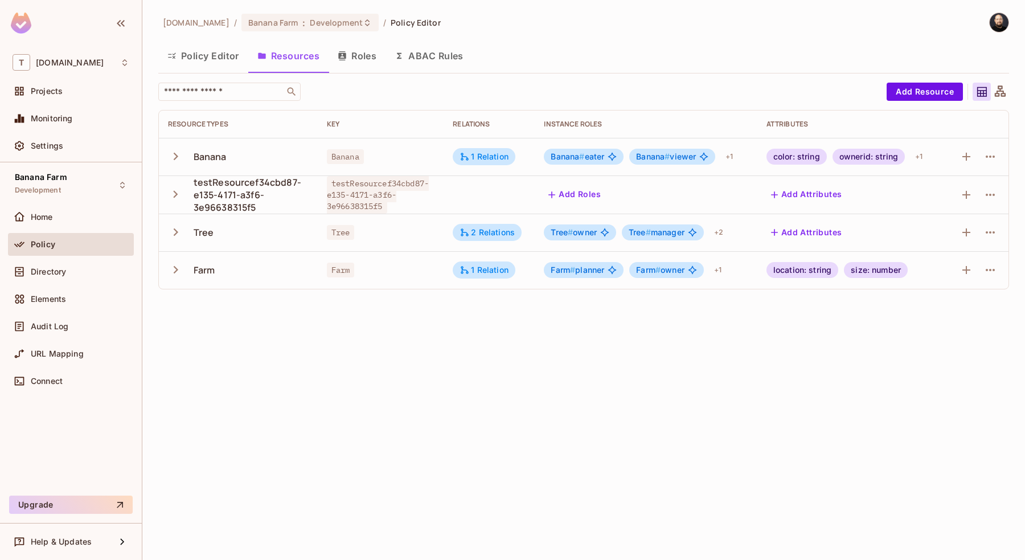
click at [994, 183] on td at bounding box center [977, 194] width 63 height 38
click at [988, 190] on icon "button" at bounding box center [991, 195] width 14 height 14
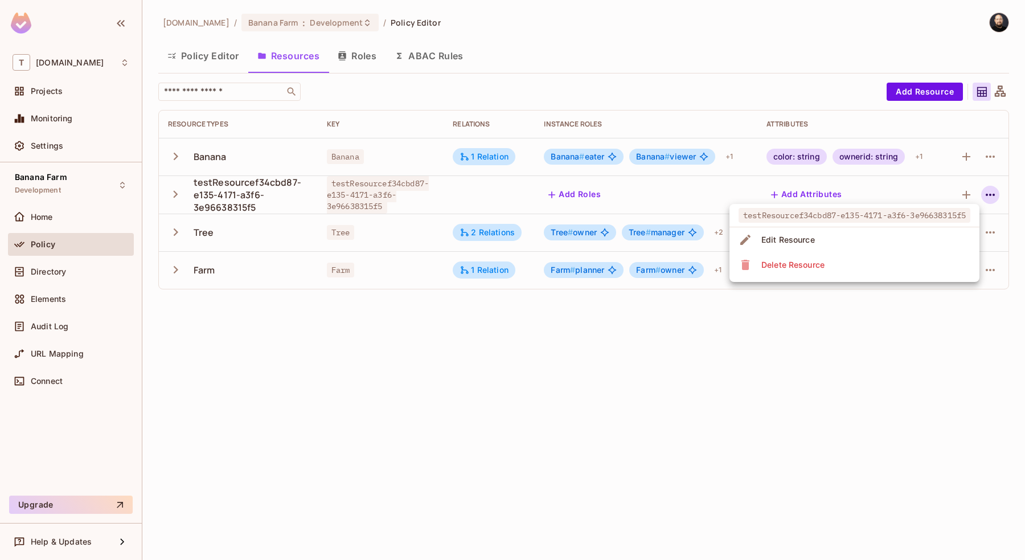
click at [931, 254] on li "Delete Resource" at bounding box center [855, 264] width 250 height 25
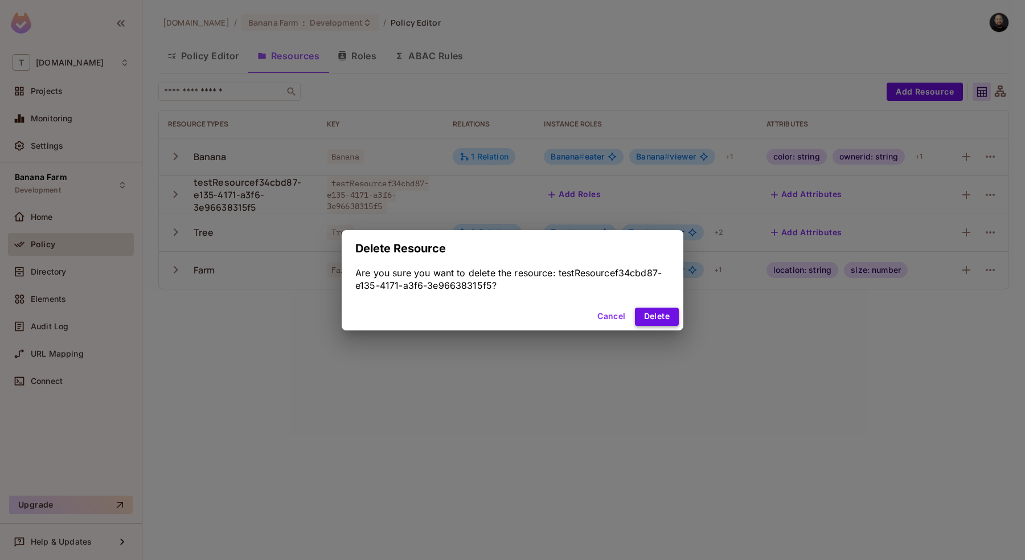
click at [654, 318] on button "Delete" at bounding box center [657, 317] width 44 height 18
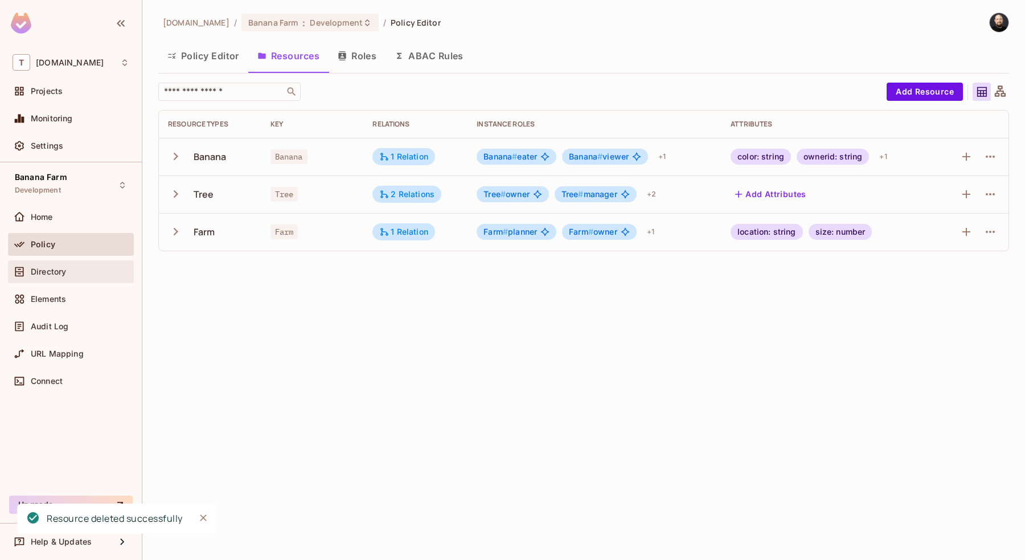
click at [96, 260] on div "Directory" at bounding box center [71, 271] width 126 height 23
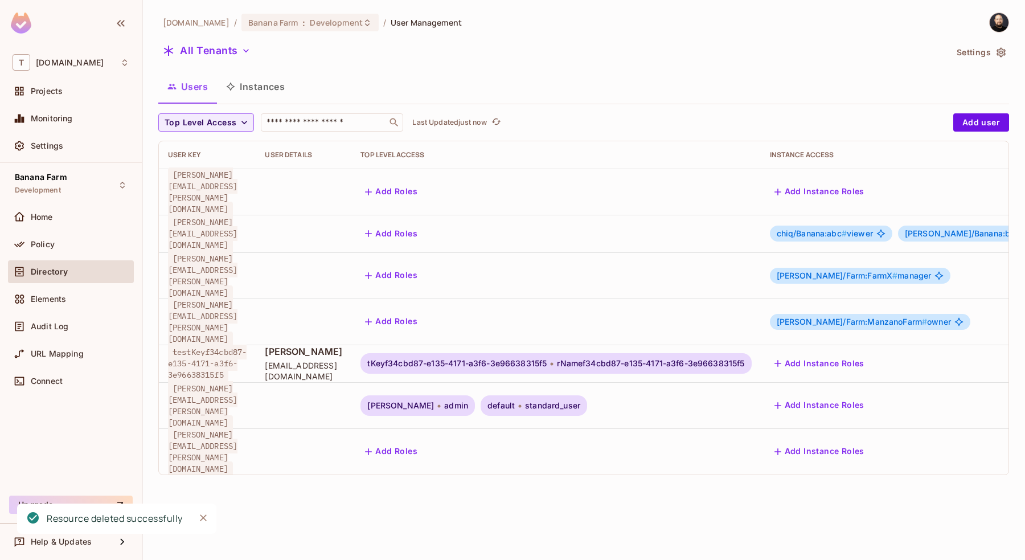
click at [953, 354] on div "Add Instance Roles" at bounding box center [923, 363] width 306 height 18
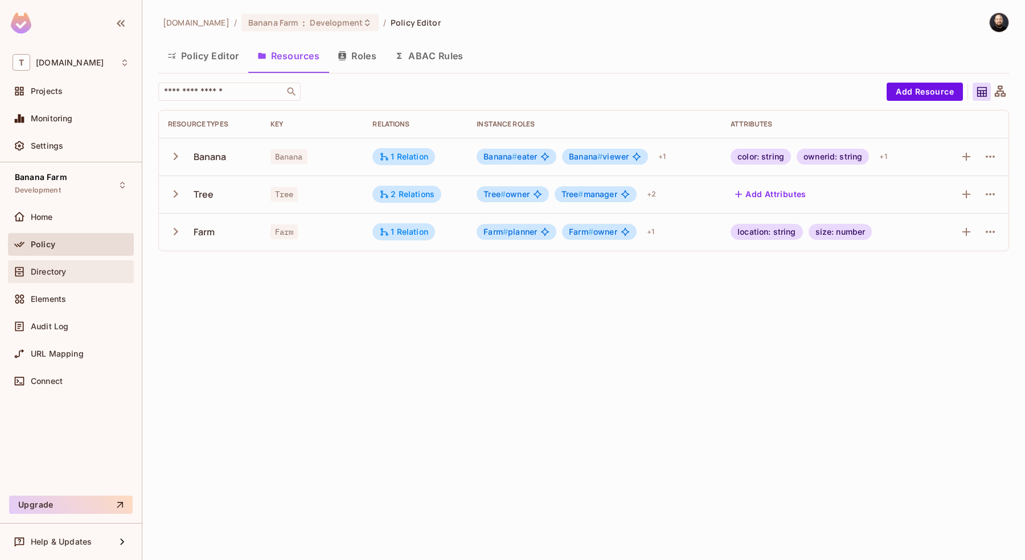
click at [100, 265] on div "Directory" at bounding box center [71, 272] width 117 height 14
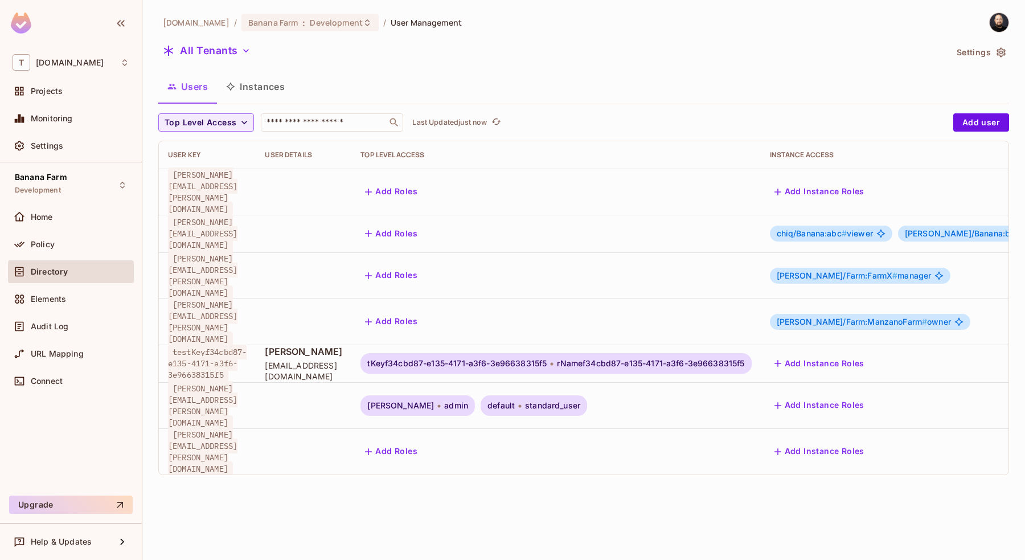
scroll to position [0, 73]
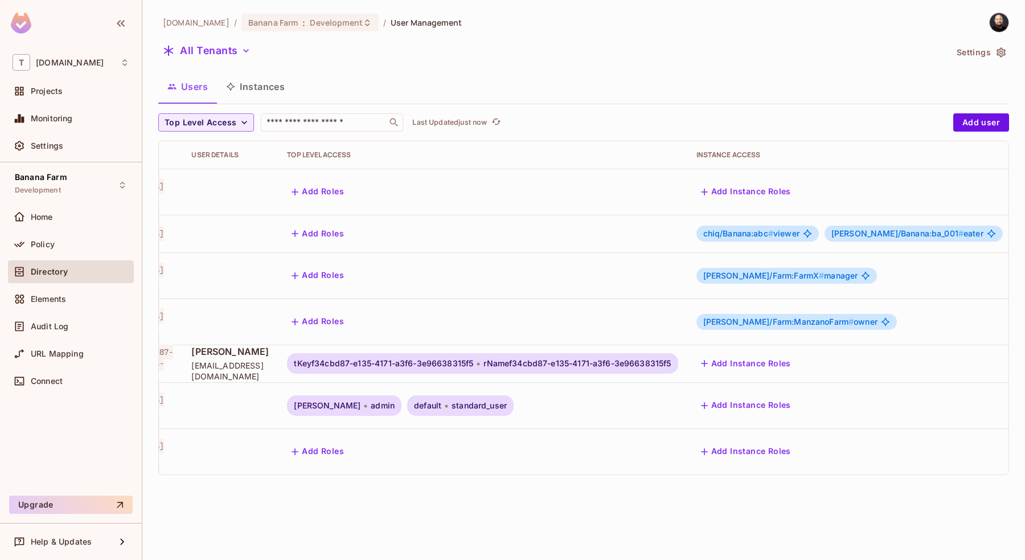
click at [1024, 357] on icon "button" at bounding box center [1031, 364] width 14 height 14
click at [918, 432] on span "Delete User" at bounding box center [940, 440] width 52 height 18
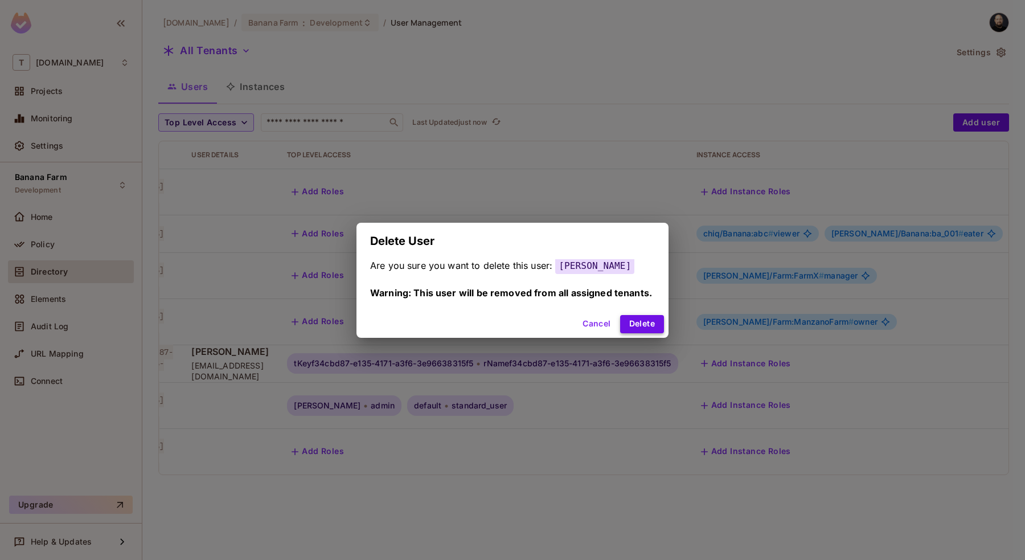
click at [660, 328] on button "Delete" at bounding box center [642, 324] width 44 height 18
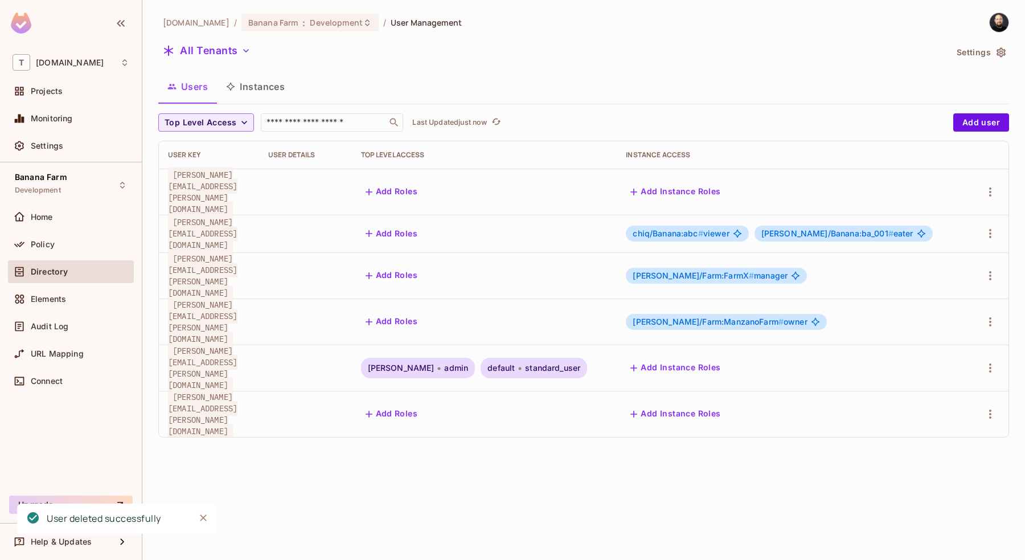
scroll to position [0, 0]
click at [341, 415] on div "tk-permit.io / Banana Farm : Development / User Management All Tenants Settings…" at bounding box center [583, 280] width 883 height 560
click at [265, 93] on button "Instances" at bounding box center [255, 86] width 77 height 28
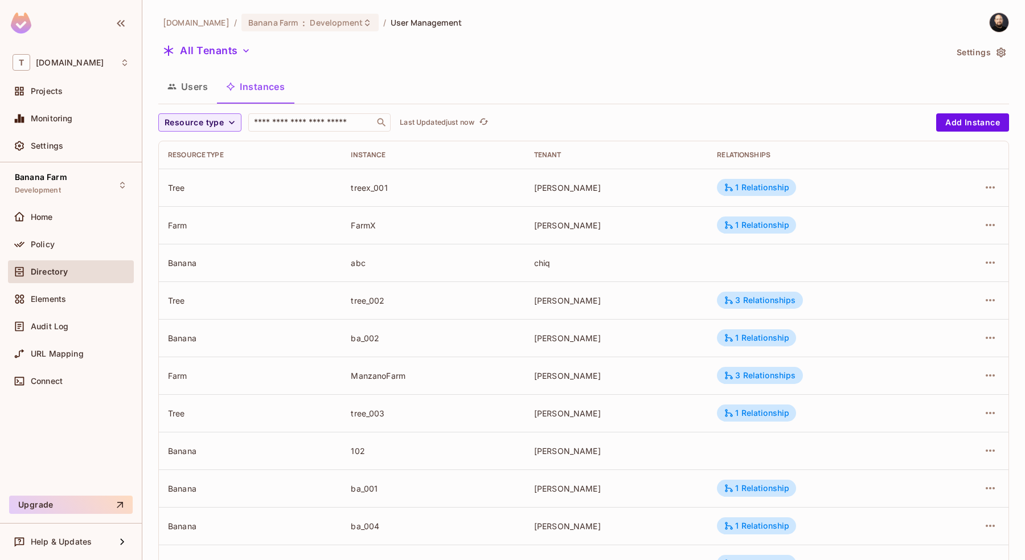
click at [203, 89] on button "Users" at bounding box center [187, 86] width 59 height 28
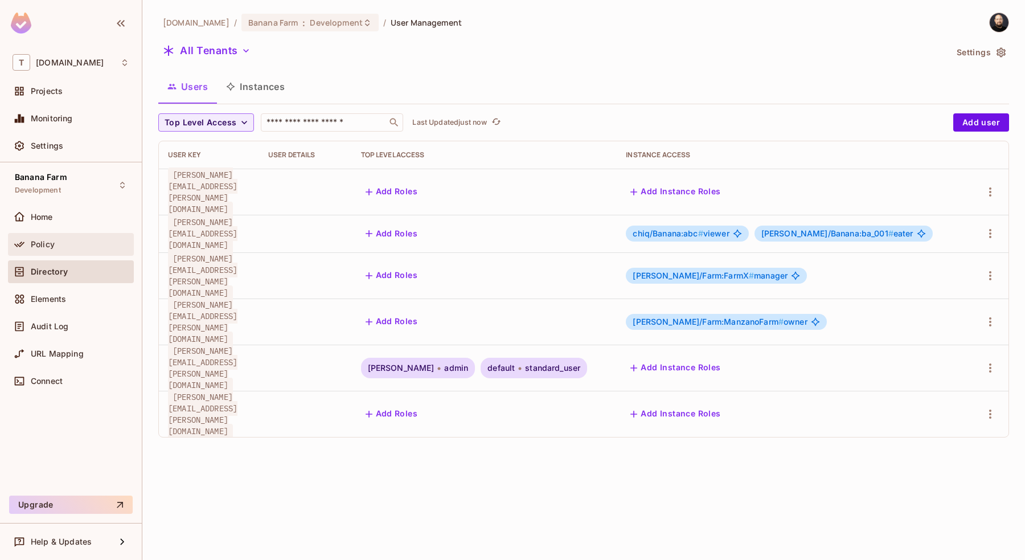
click at [96, 248] on div "Policy" at bounding box center [71, 245] width 117 height 14
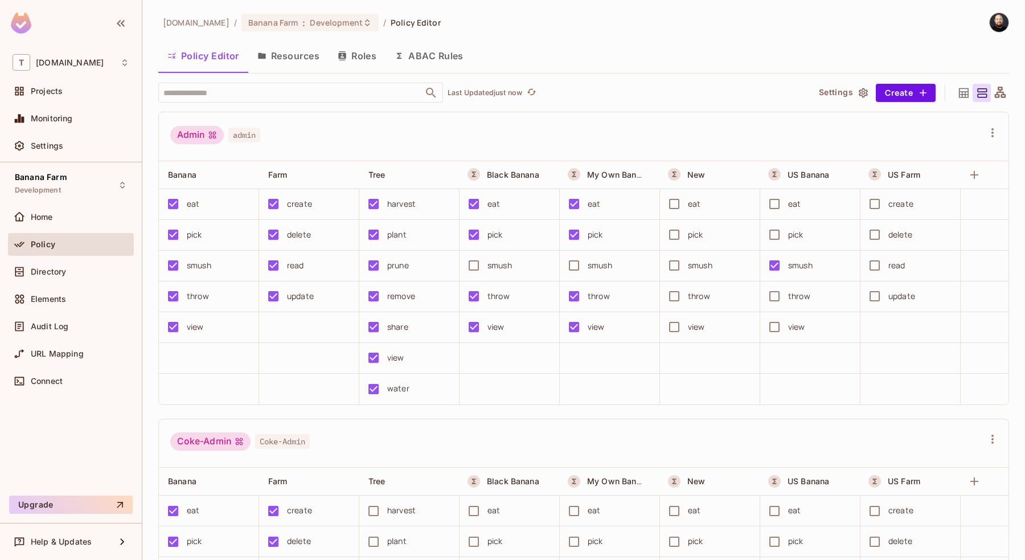
click at [366, 58] on button "Roles" at bounding box center [357, 56] width 57 height 28
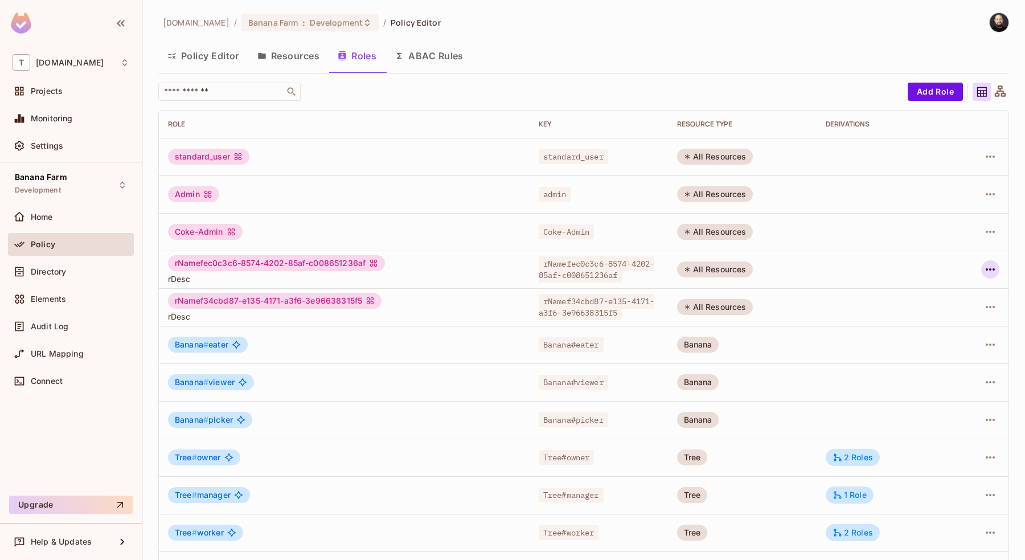
click at [994, 267] on icon "button" at bounding box center [991, 270] width 14 height 14
click at [942, 353] on span "Delete Role" at bounding box center [944, 346] width 51 height 18
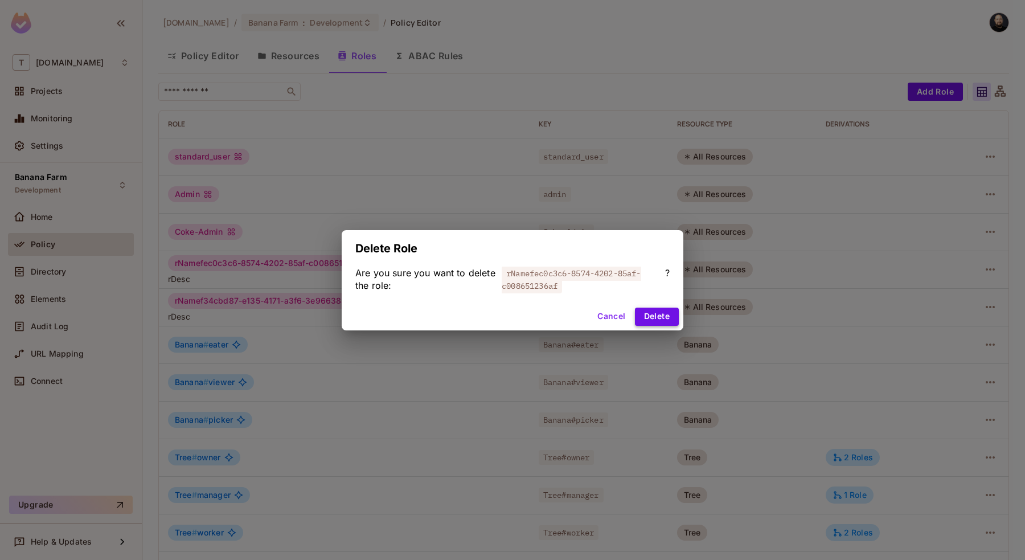
click at [646, 316] on button "Delete" at bounding box center [657, 317] width 44 height 18
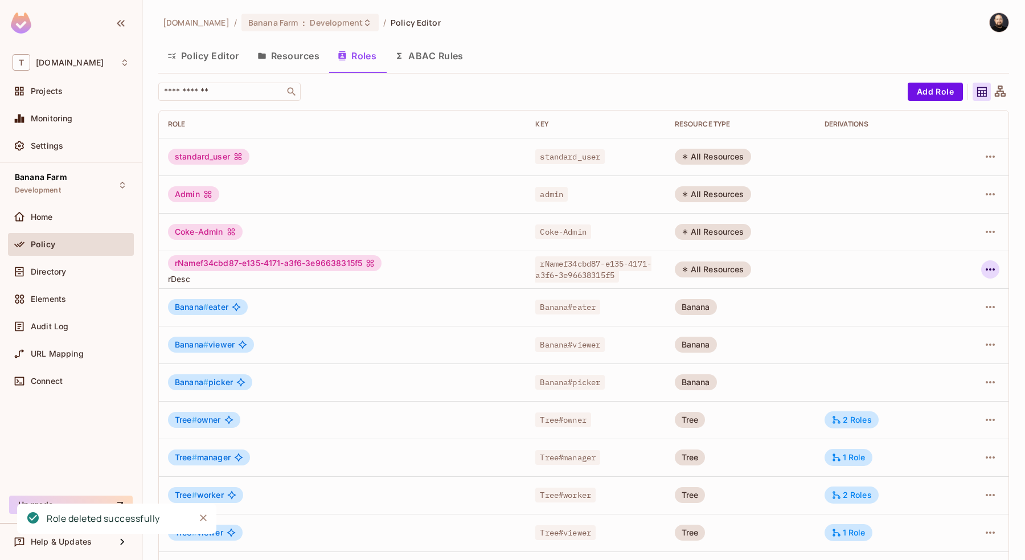
click at [996, 267] on icon "button" at bounding box center [991, 270] width 14 height 14
click at [919, 354] on div "Delete Role" at bounding box center [935, 346] width 70 height 18
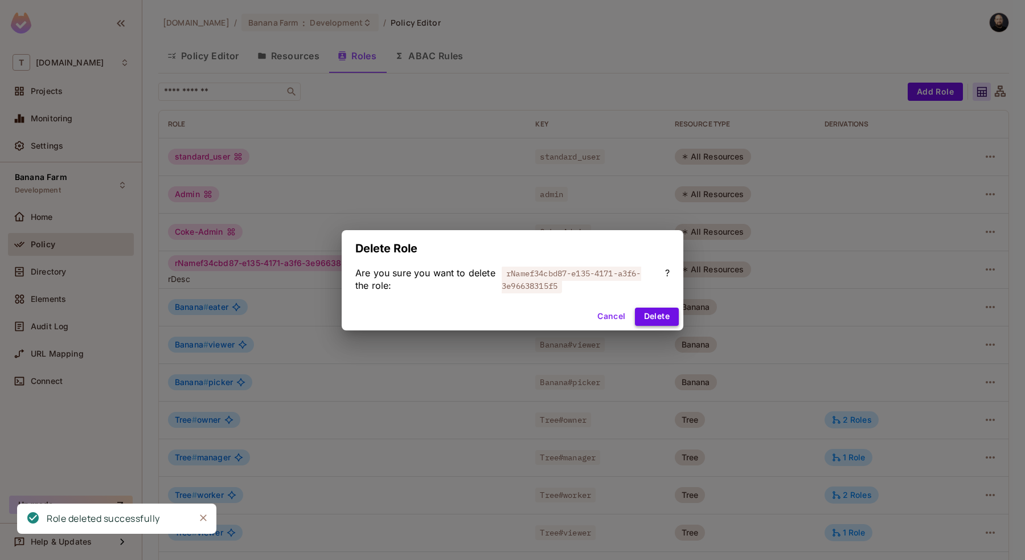
click at [669, 318] on button "Delete" at bounding box center [657, 317] width 44 height 18
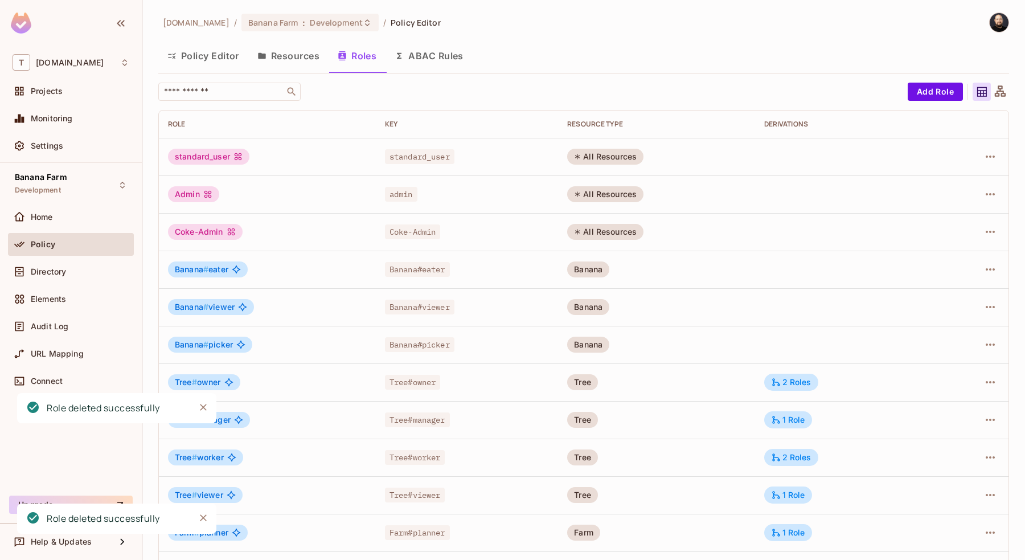
scroll to position [76, 0]
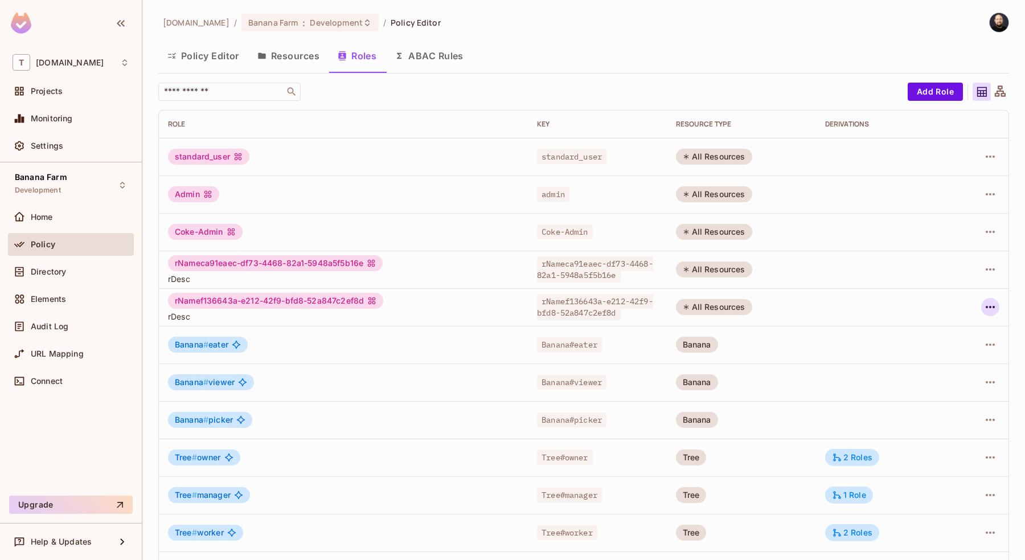
click at [991, 309] on icon "button" at bounding box center [991, 307] width 14 height 14
click at [950, 383] on div "Delete Role" at bounding box center [945, 383] width 44 height 11
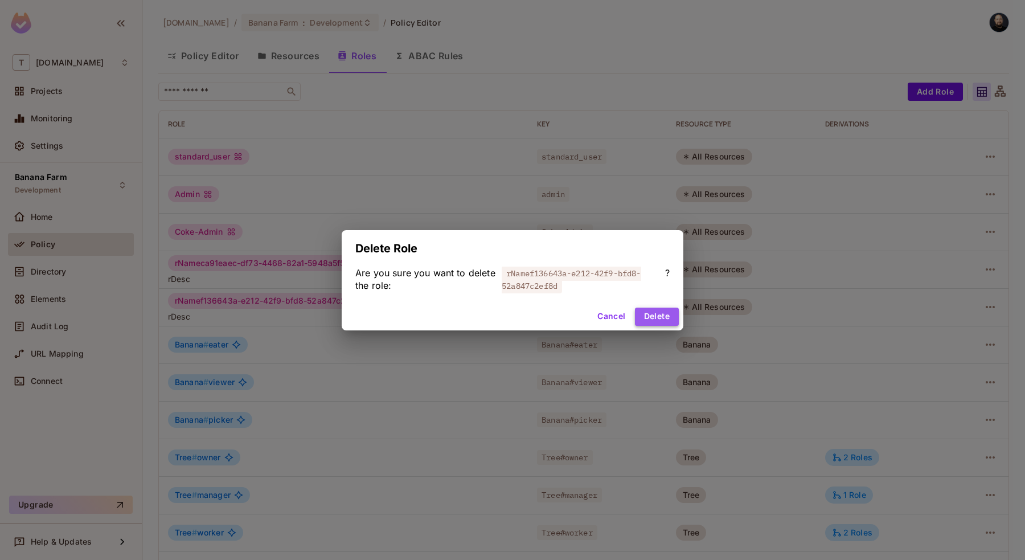
click at [649, 323] on button "Delete" at bounding box center [657, 317] width 44 height 18
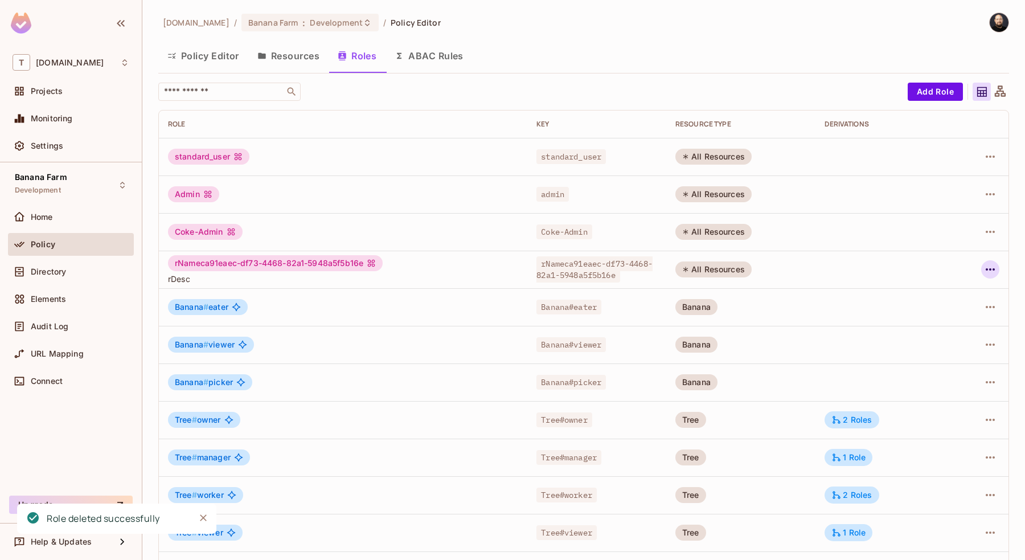
click at [996, 264] on icon "button" at bounding box center [991, 270] width 14 height 14
click at [950, 337] on span "Delete Role" at bounding box center [944, 346] width 51 height 18
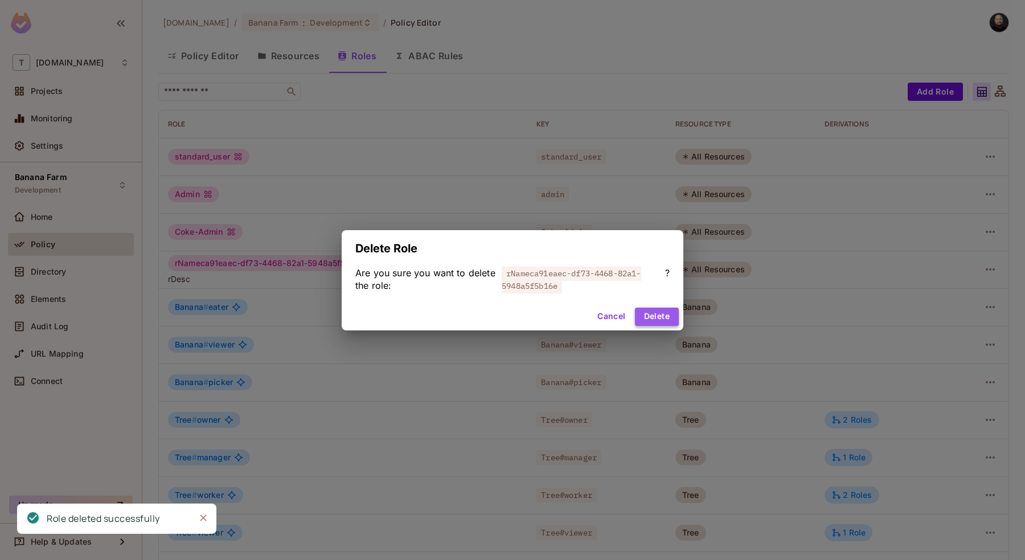
click at [658, 309] on button "Delete" at bounding box center [657, 317] width 44 height 18
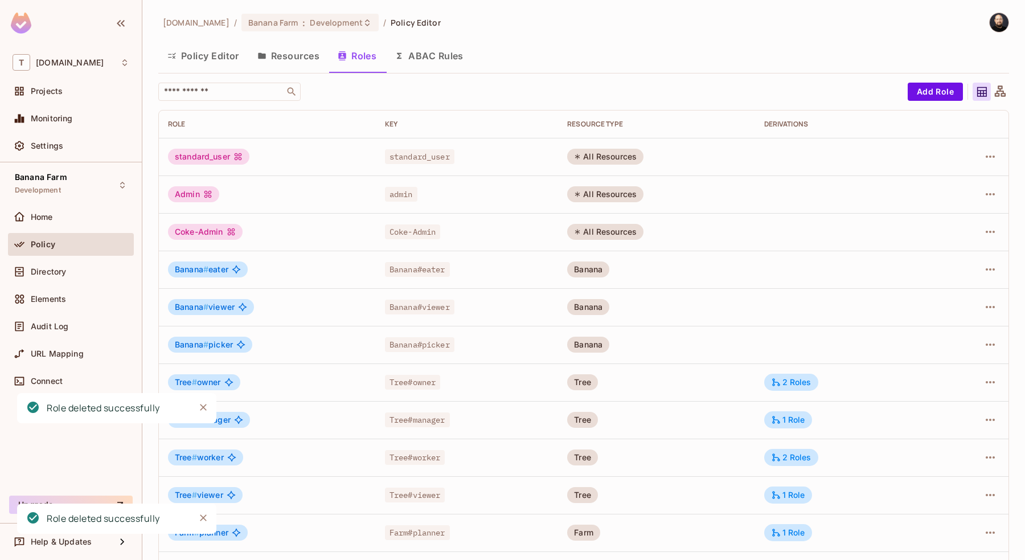
click at [313, 64] on button "Resources" at bounding box center [288, 56] width 80 height 28
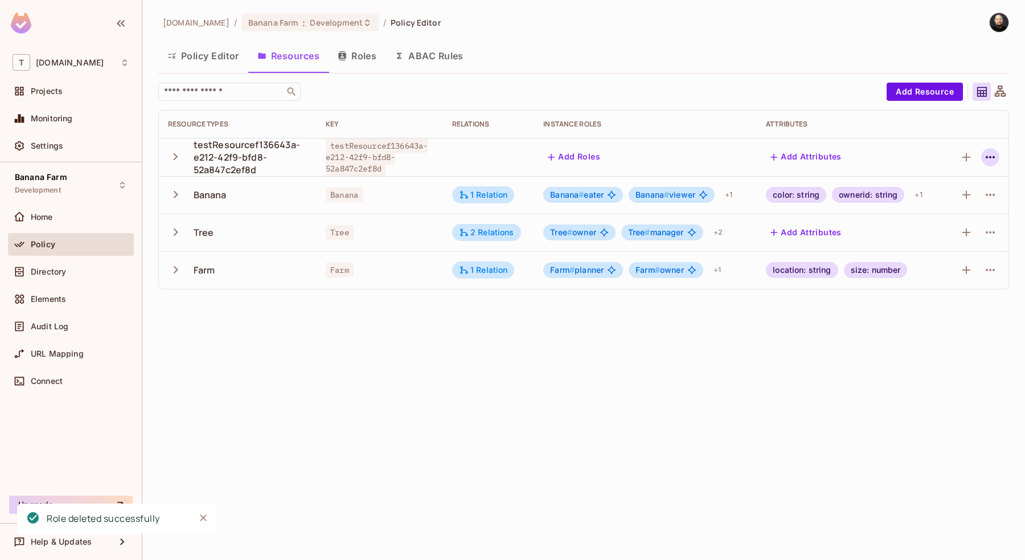
click at [990, 154] on icon "button" at bounding box center [991, 157] width 14 height 14
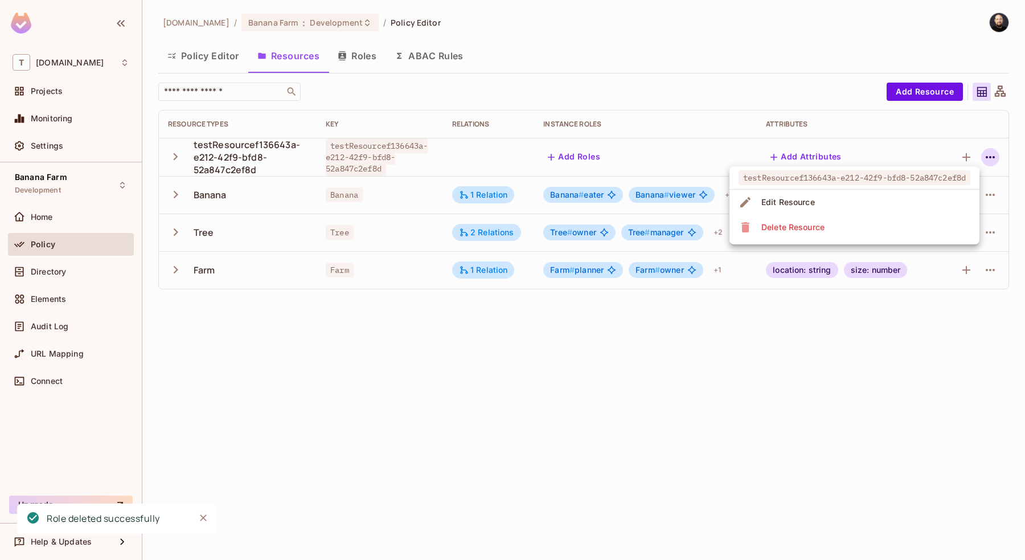
click at [917, 228] on li "Delete Resource" at bounding box center [855, 227] width 250 height 25
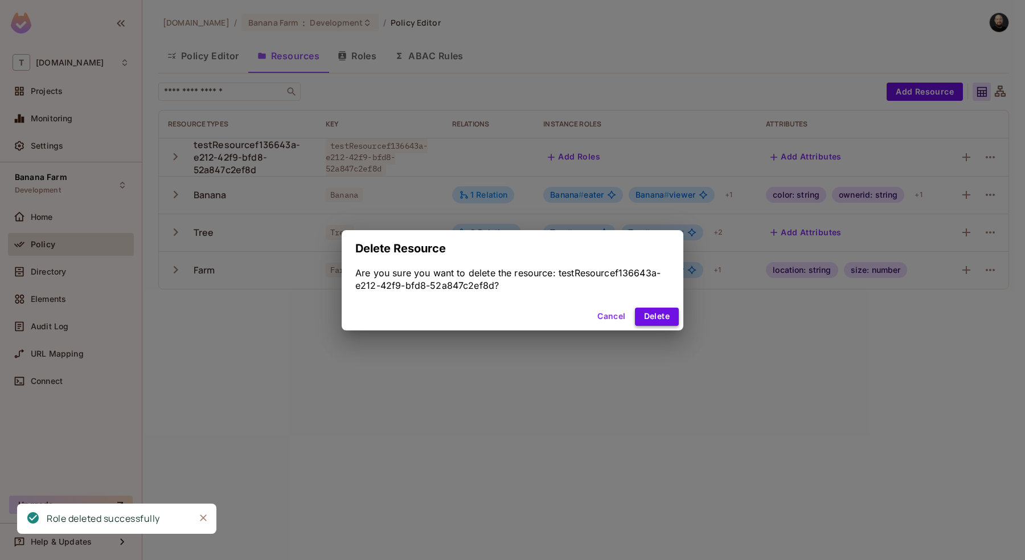
click at [667, 311] on button "Delete" at bounding box center [657, 317] width 44 height 18
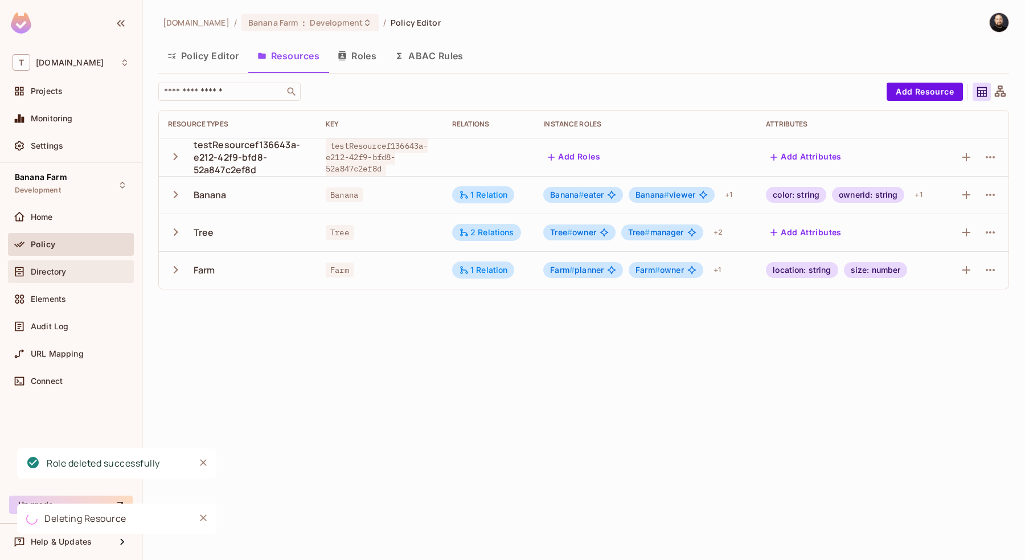
click at [65, 276] on span "Directory" at bounding box center [48, 271] width 35 height 9
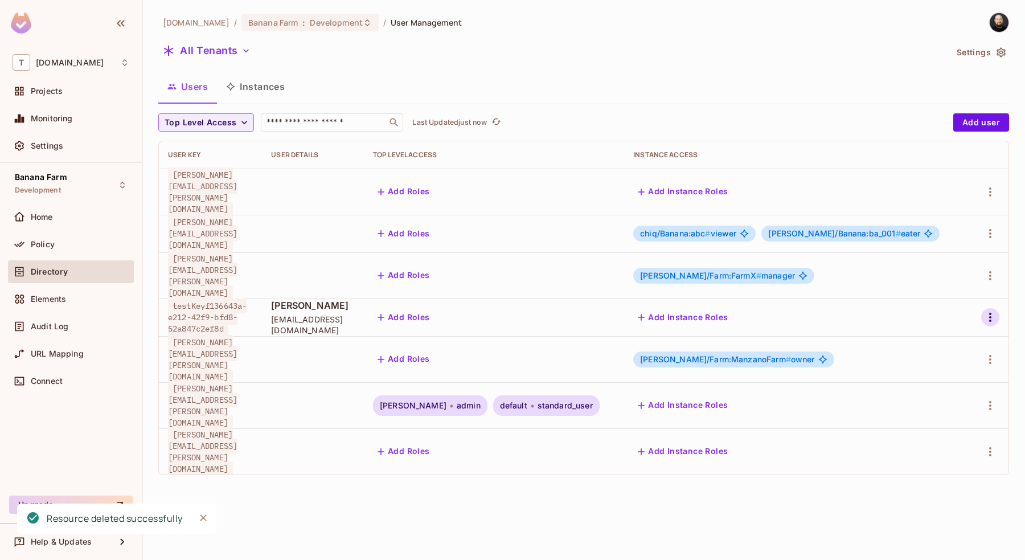
click at [997, 310] on icon "button" at bounding box center [991, 317] width 14 height 14
click at [934, 402] on div "Delete User" at bounding box center [939, 401] width 45 height 11
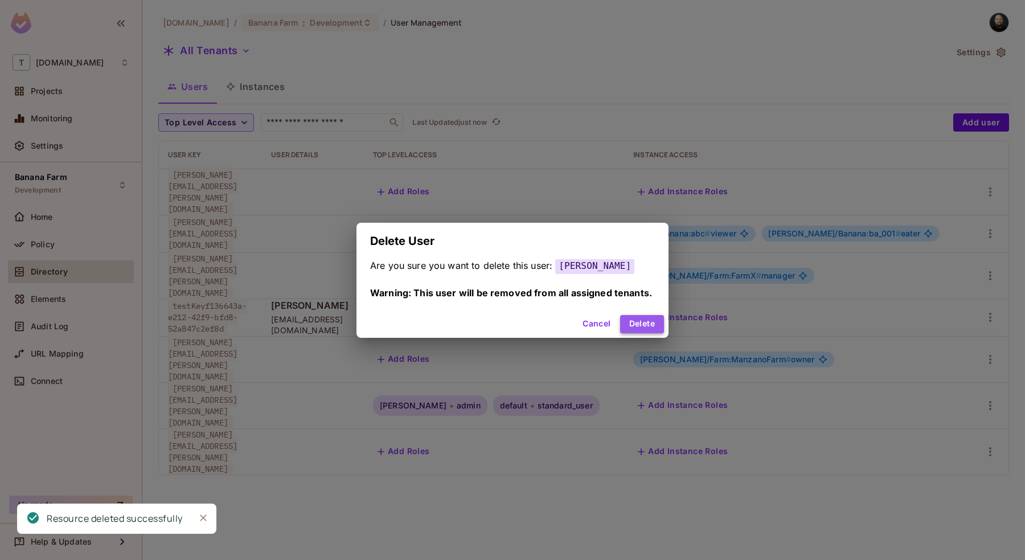
click at [662, 333] on button "Delete" at bounding box center [642, 324] width 44 height 18
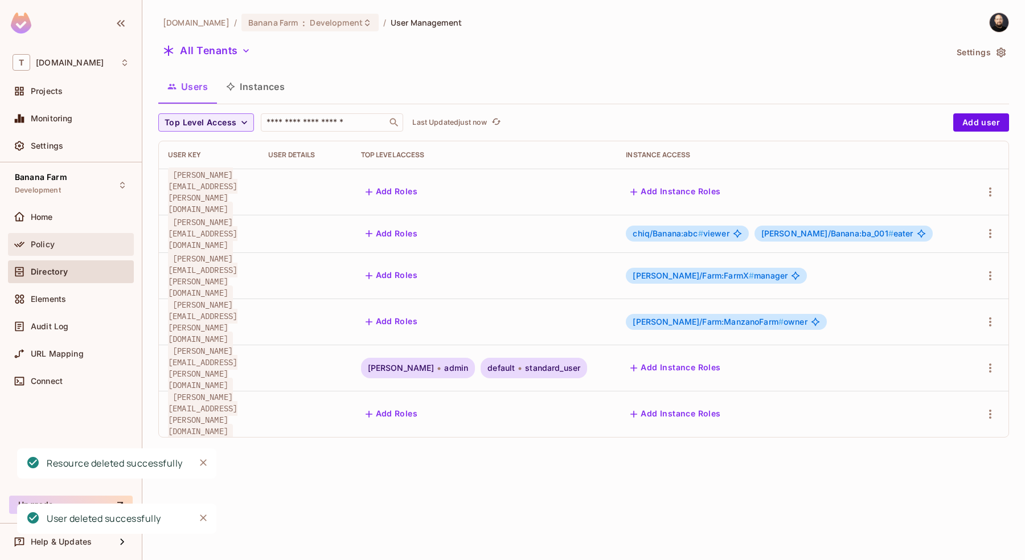
click at [54, 239] on div "Policy" at bounding box center [71, 245] width 117 height 14
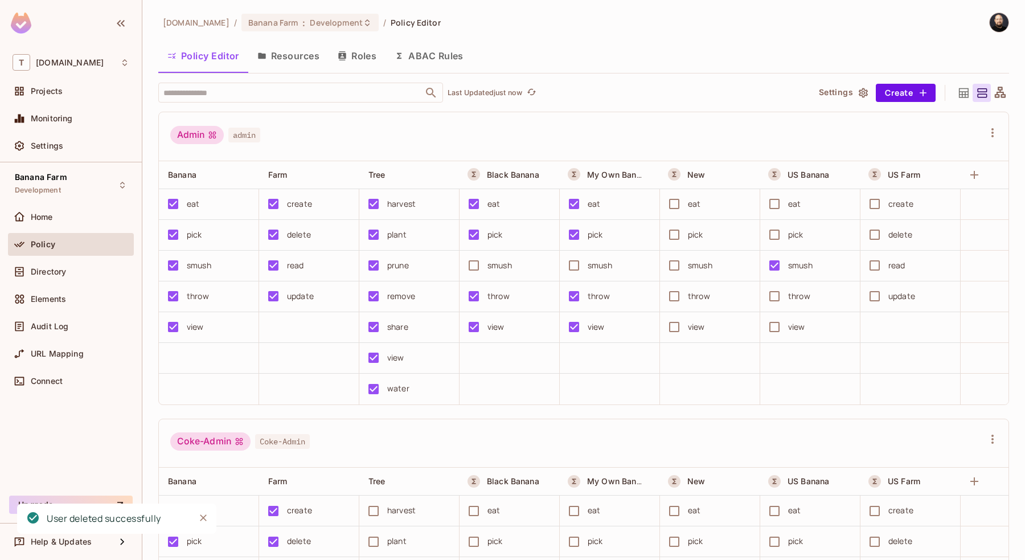
click at [282, 68] on button "Resources" at bounding box center [288, 56] width 80 height 28
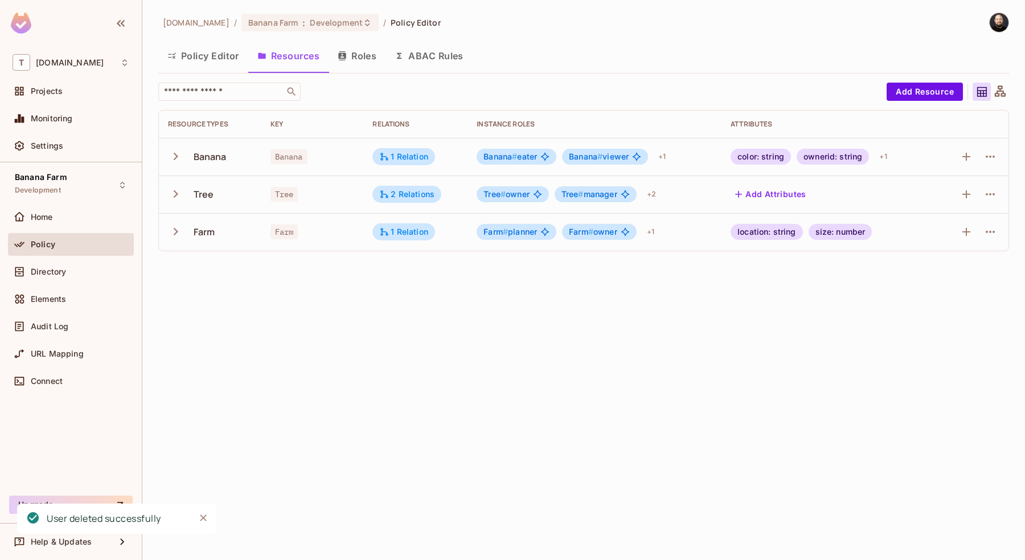
click at [361, 54] on button "Roles" at bounding box center [357, 56] width 57 height 28
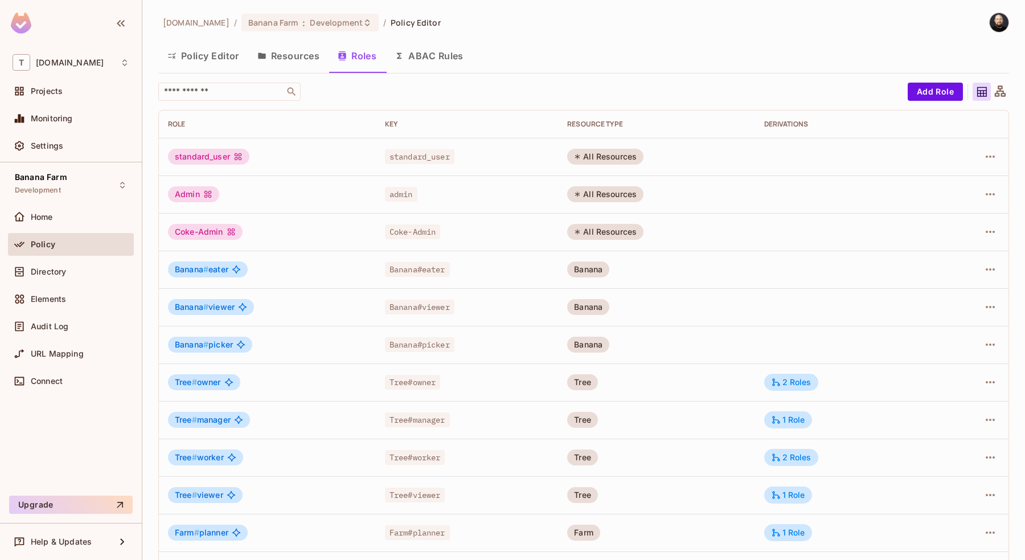
click at [294, 61] on button "Resources" at bounding box center [288, 56] width 80 height 28
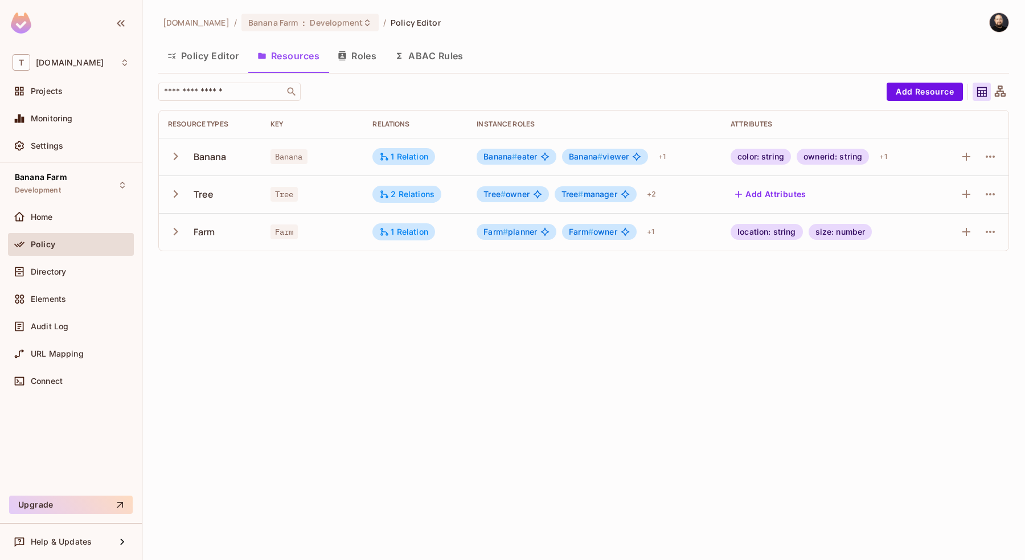
click at [468, 56] on button "ABAC Rules" at bounding box center [429, 56] width 87 height 28
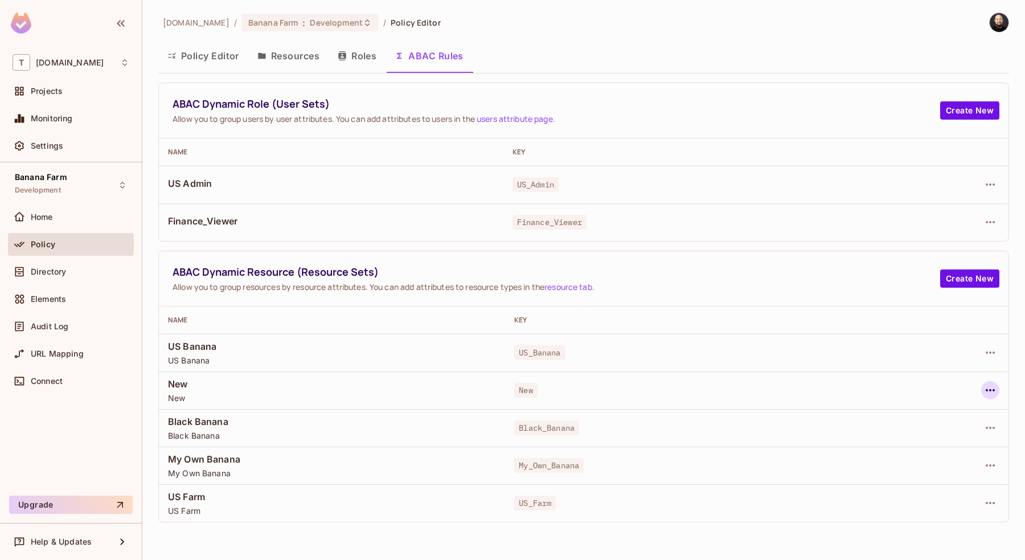
click at [989, 389] on icon "button" at bounding box center [991, 390] width 14 height 14
click at [946, 455] on div "Delete Dynamic Resource (Resource Set)" at bounding box center [898, 460] width 158 height 11
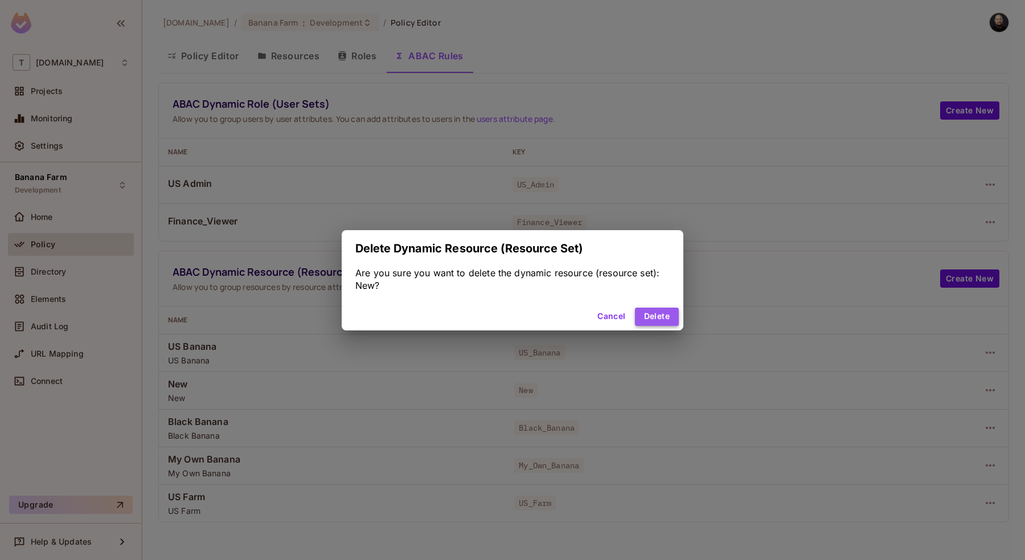
click at [660, 314] on button "Delete" at bounding box center [657, 317] width 44 height 18
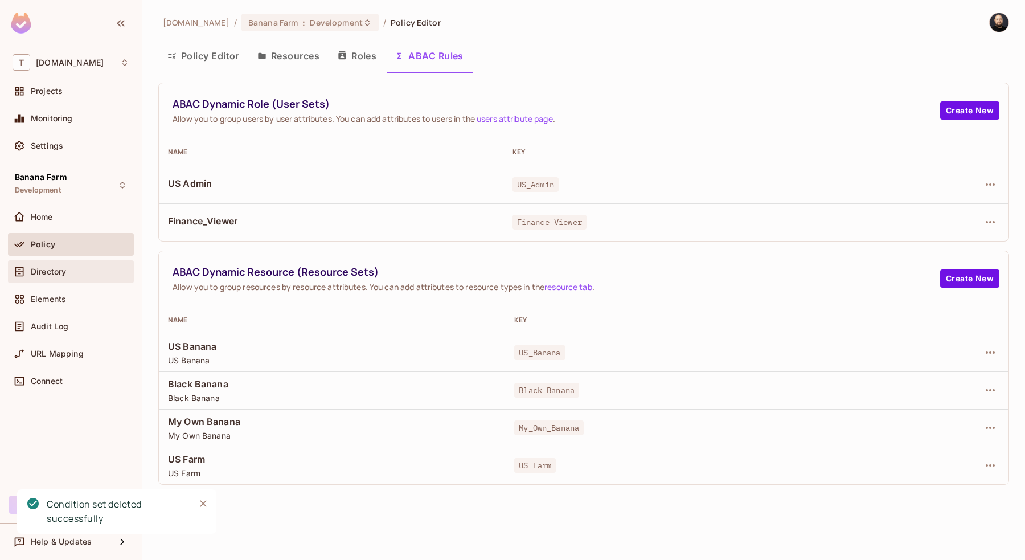
click at [68, 277] on div "Directory" at bounding box center [71, 272] width 117 height 14
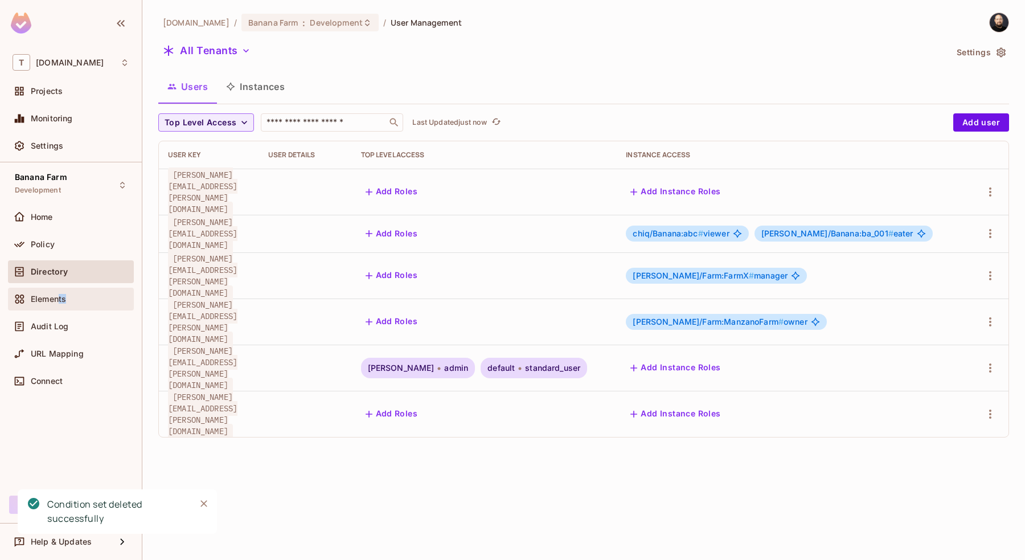
click at [59, 303] on div "Elements" at bounding box center [71, 299] width 117 height 14
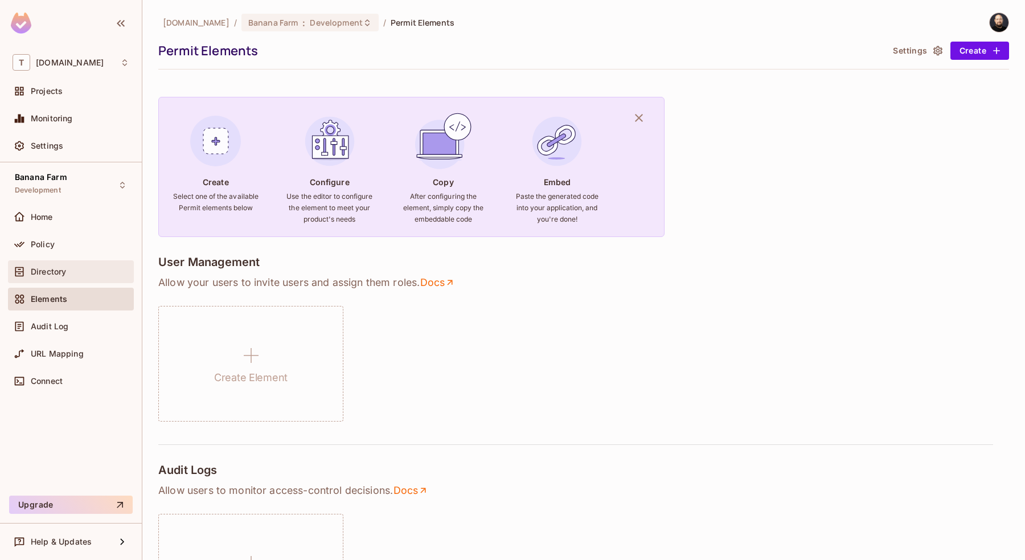
click at [64, 269] on span "Directory" at bounding box center [48, 271] width 35 height 9
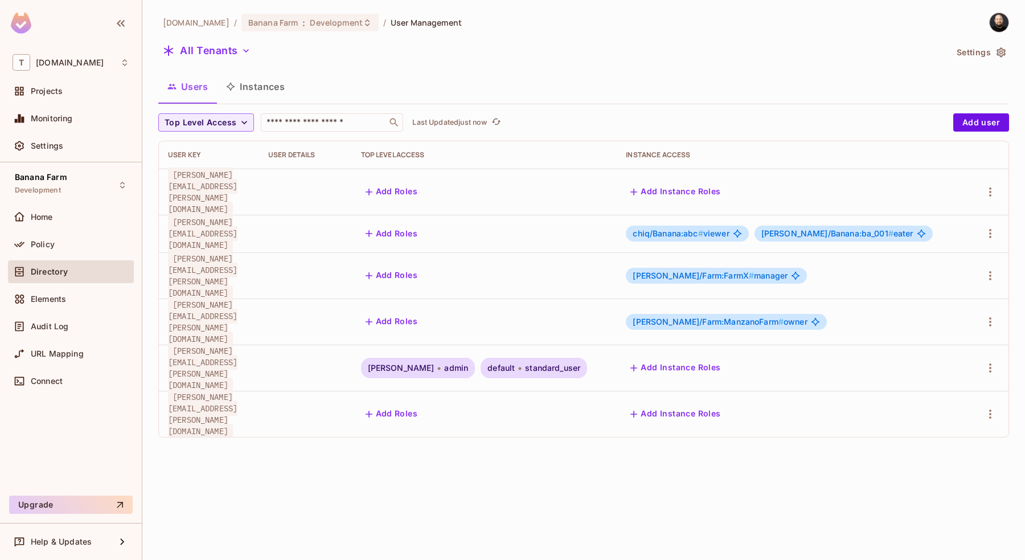
click at [248, 83] on button "Instances" at bounding box center [255, 86] width 77 height 28
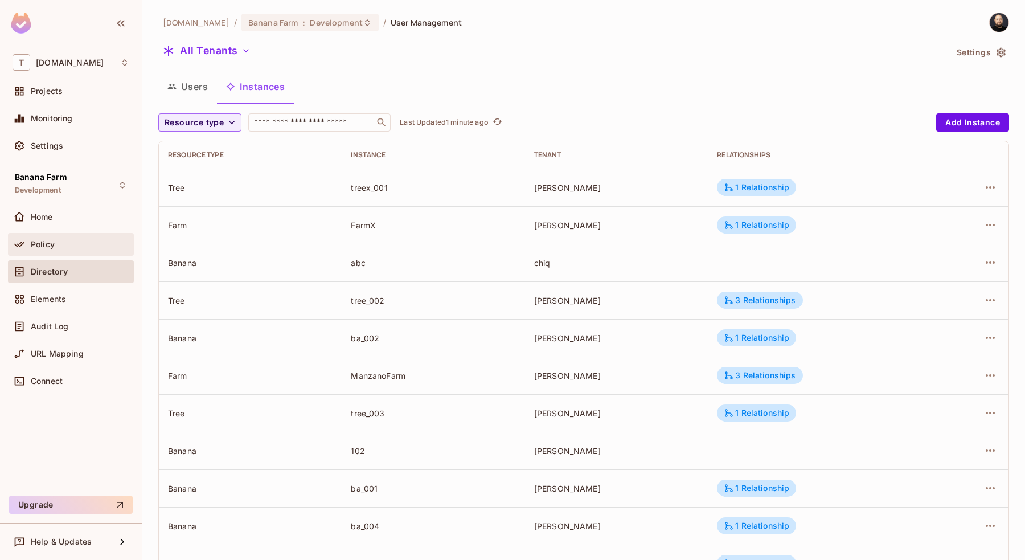
click at [76, 246] on div "Policy" at bounding box center [80, 244] width 99 height 9
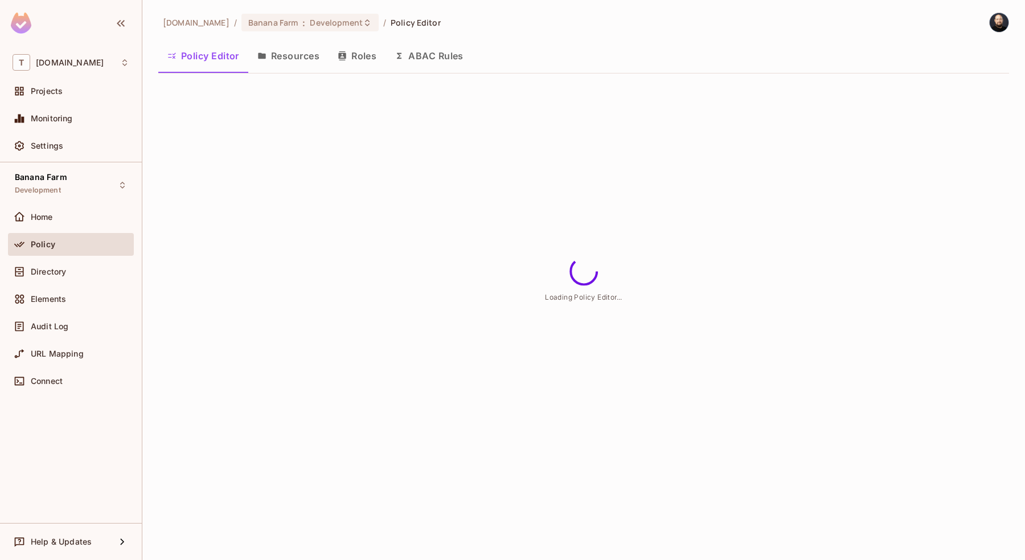
click at [289, 56] on button "Resources" at bounding box center [288, 56] width 80 height 28
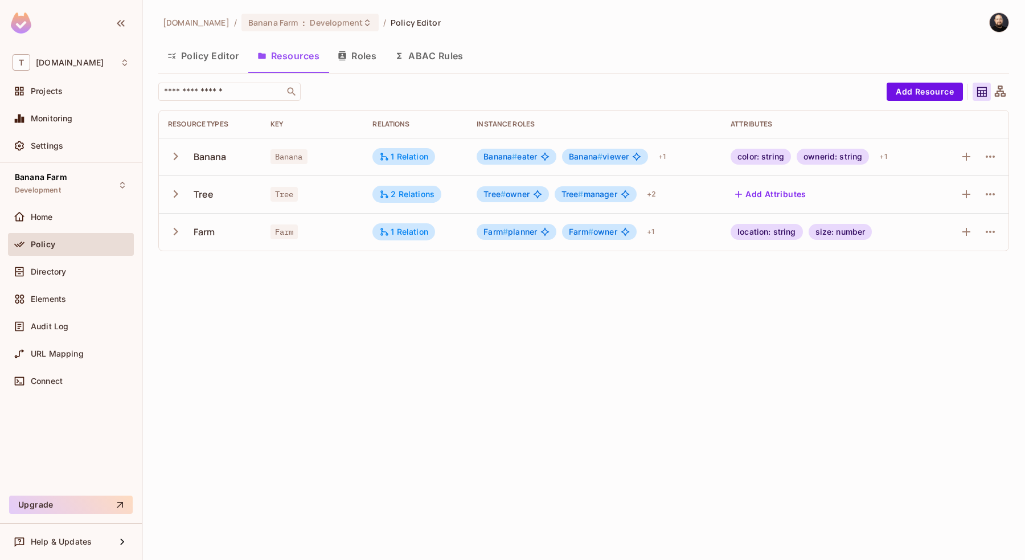
click at [346, 55] on icon "button" at bounding box center [341, 55] width 7 height 9
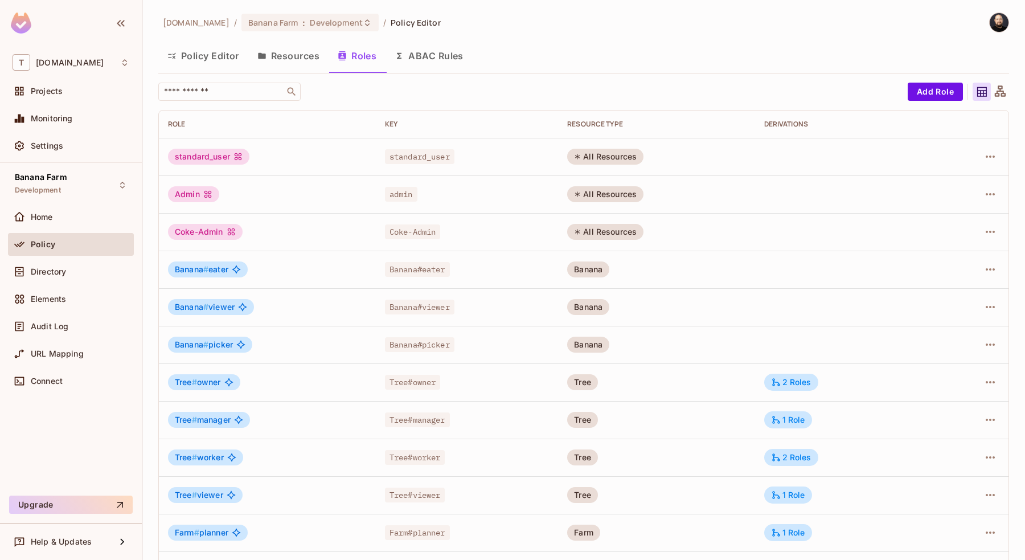
click at [305, 56] on button "Resources" at bounding box center [288, 56] width 80 height 28
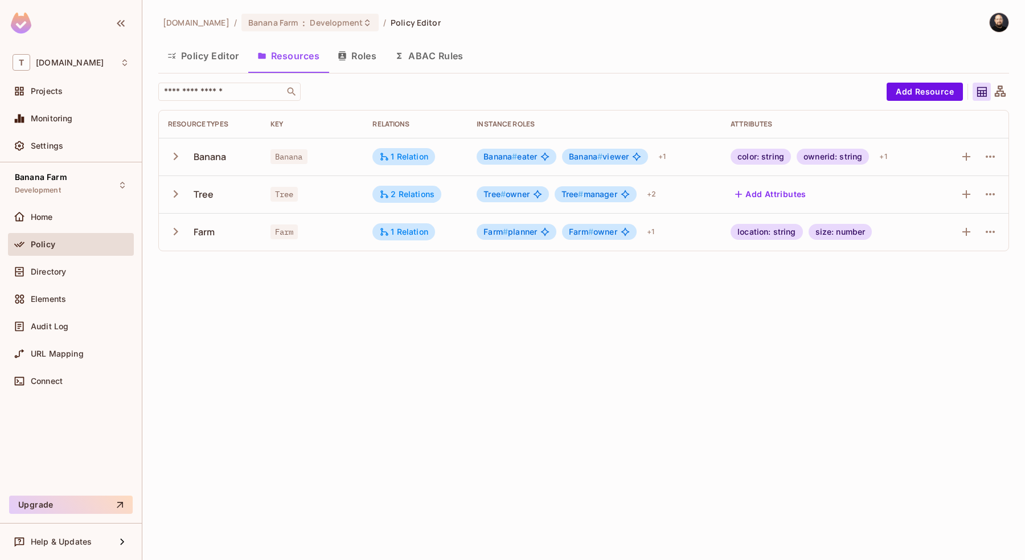
click at [357, 57] on button "Roles" at bounding box center [357, 56] width 57 height 28
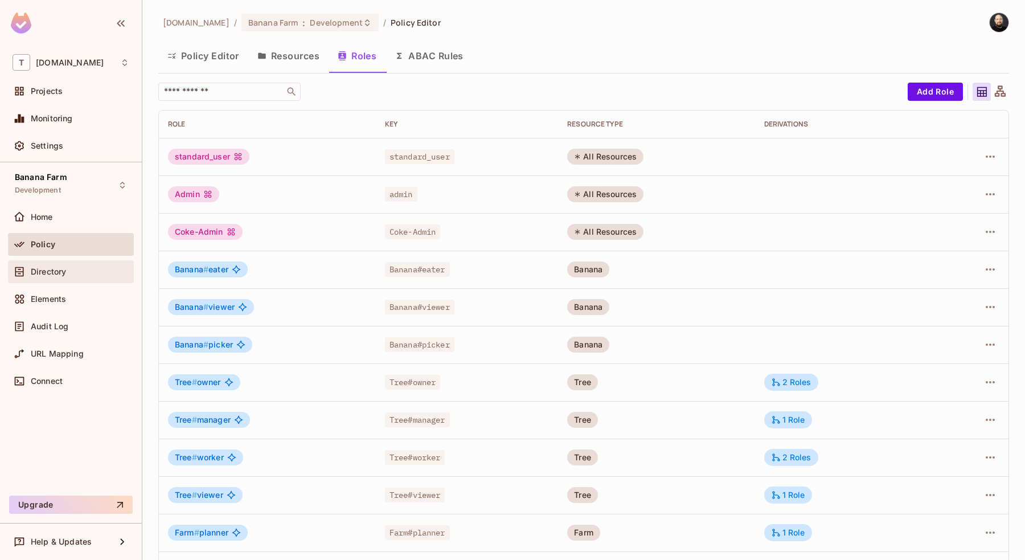
click at [74, 260] on div "Directory" at bounding box center [71, 271] width 126 height 23
